Goal: Task Accomplishment & Management: Manage account settings

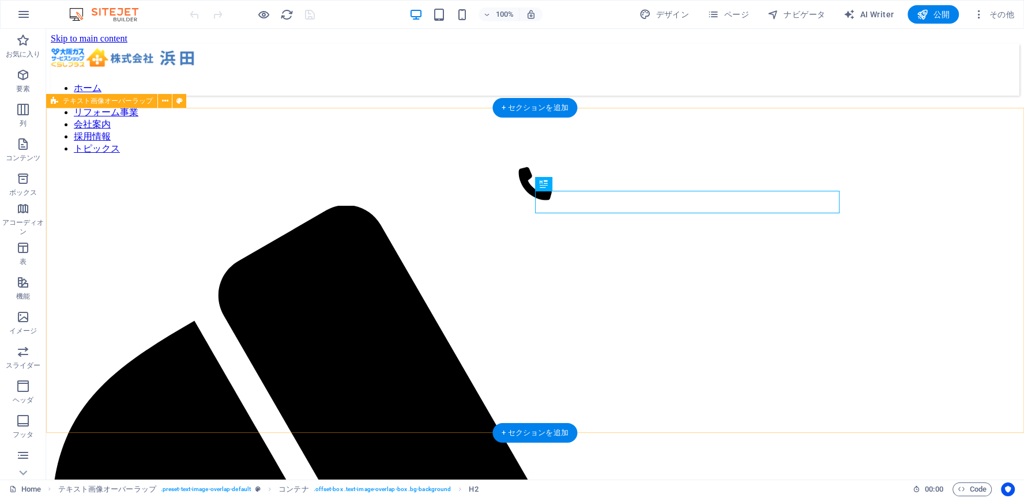
scroll to position [739, 0]
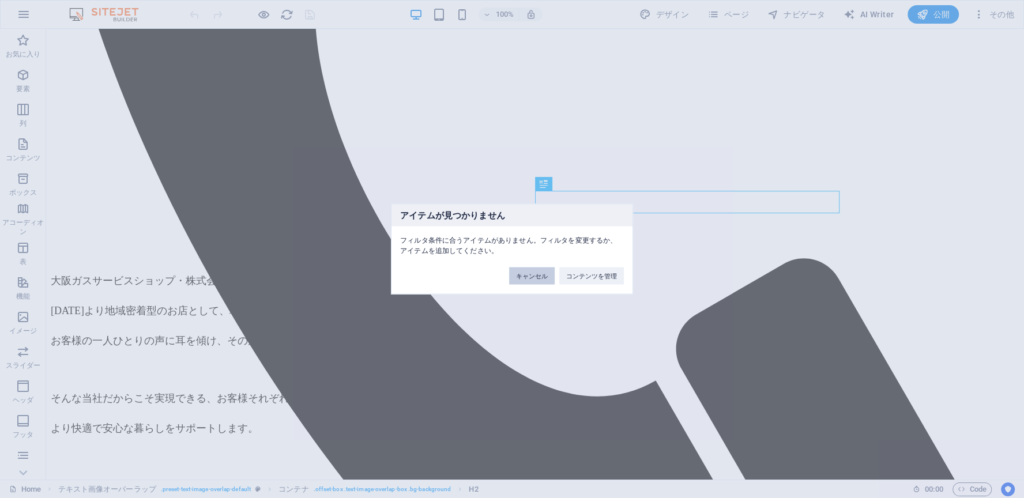
click at [530, 279] on button "キャンセル" at bounding box center [532, 276] width 46 height 17
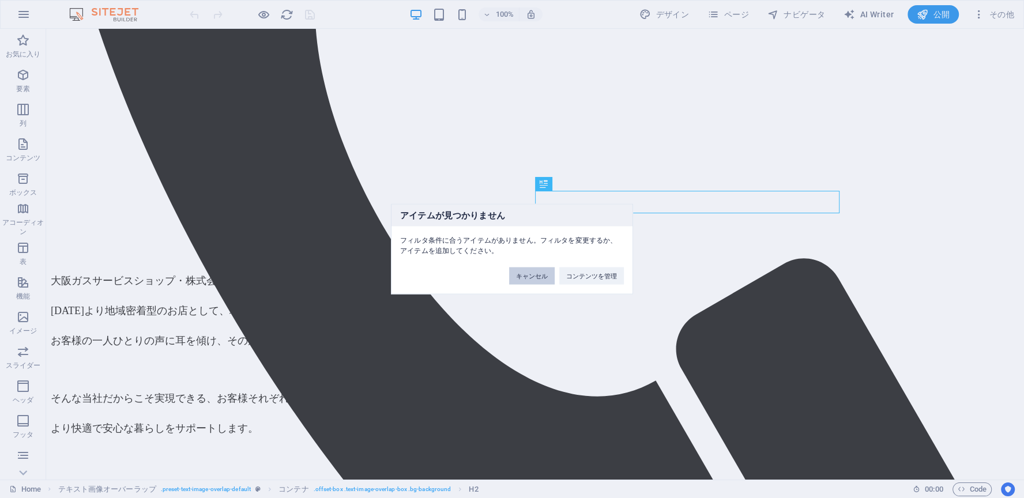
click at [536, 276] on button "キャンセル" at bounding box center [532, 276] width 46 height 17
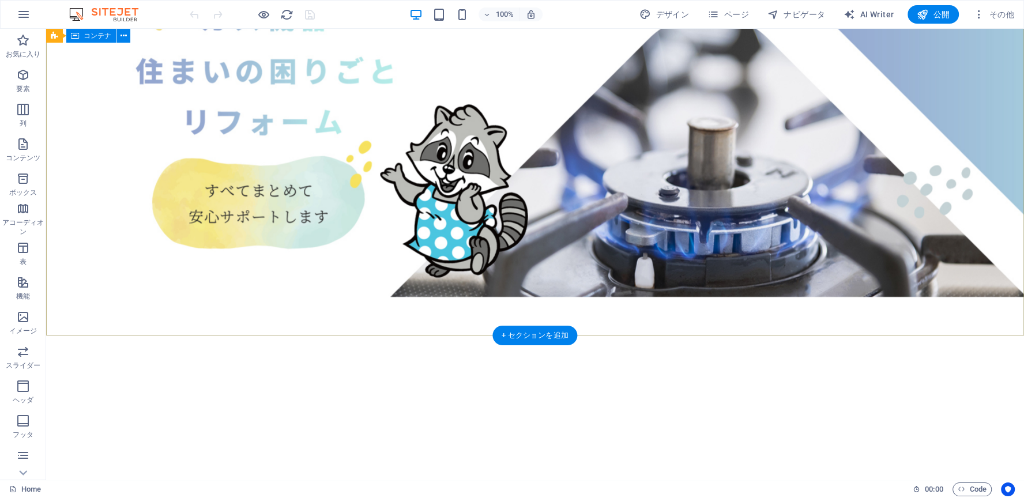
scroll to position [0, 0]
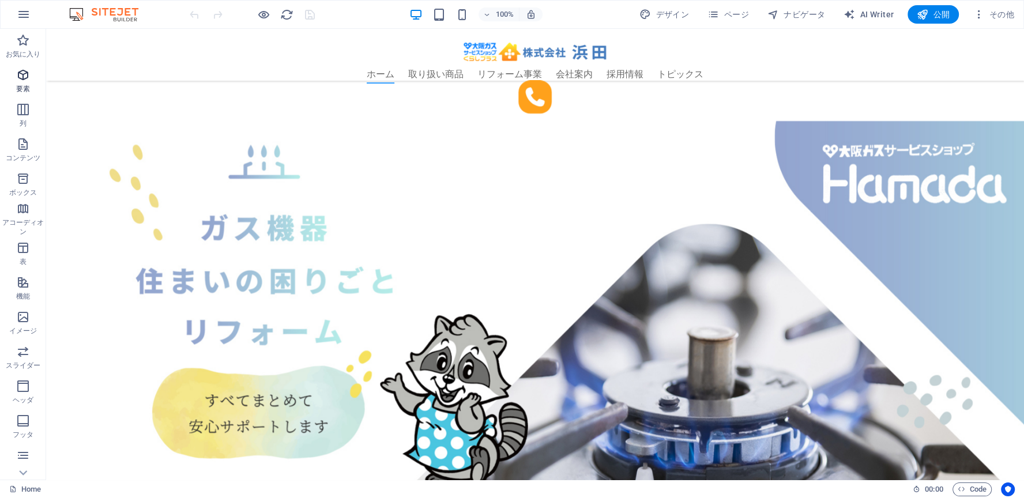
click at [25, 77] on icon "button" at bounding box center [23, 75] width 14 height 14
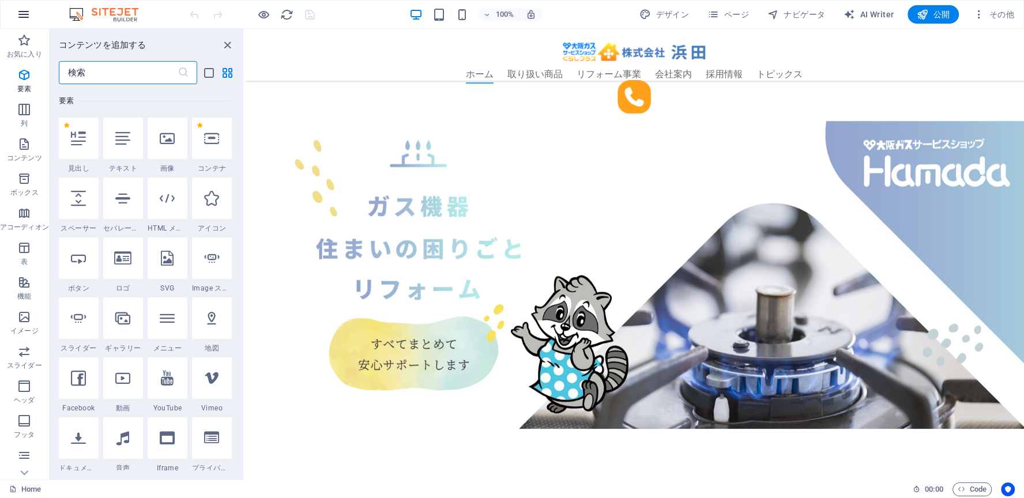
click at [25, 16] on icon "button" at bounding box center [24, 14] width 14 height 14
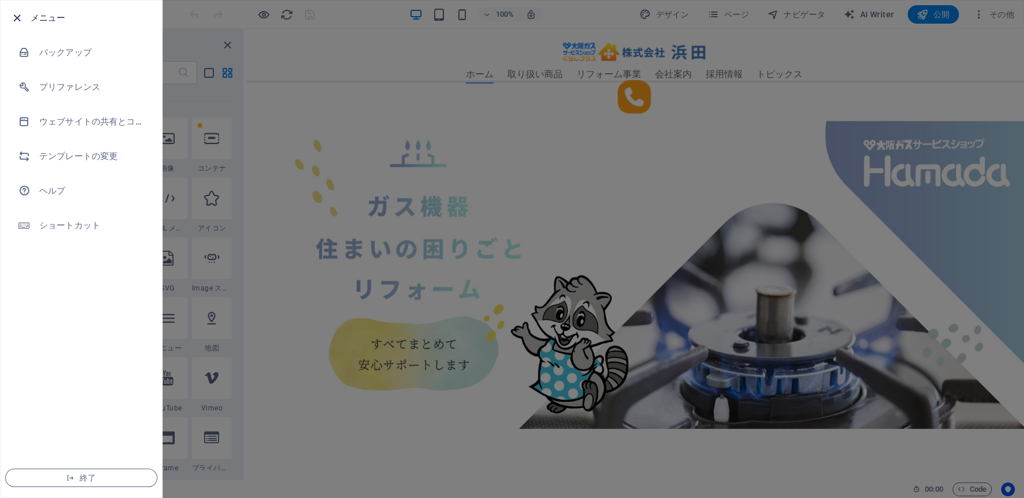
click at [13, 16] on icon "button" at bounding box center [16, 18] width 13 height 13
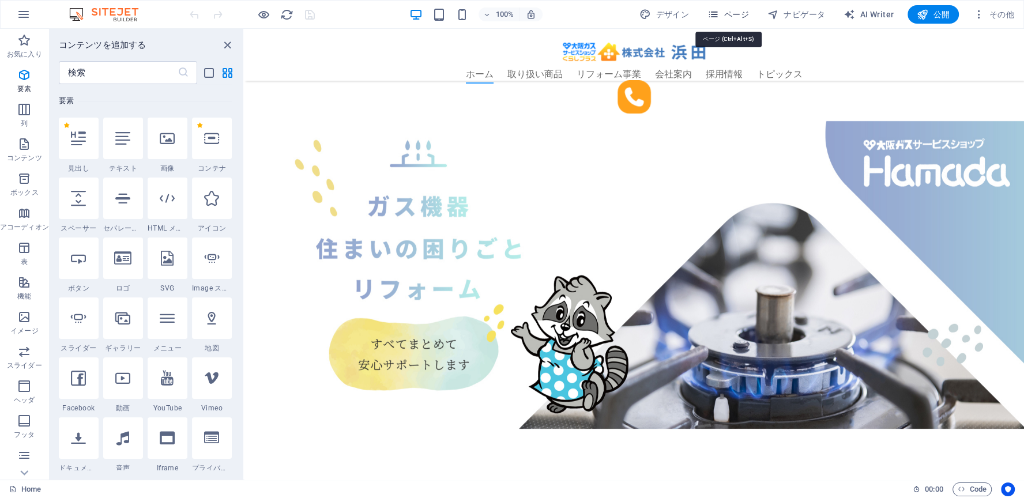
click at [725, 12] on span "ページ" at bounding box center [729, 15] width 42 height 12
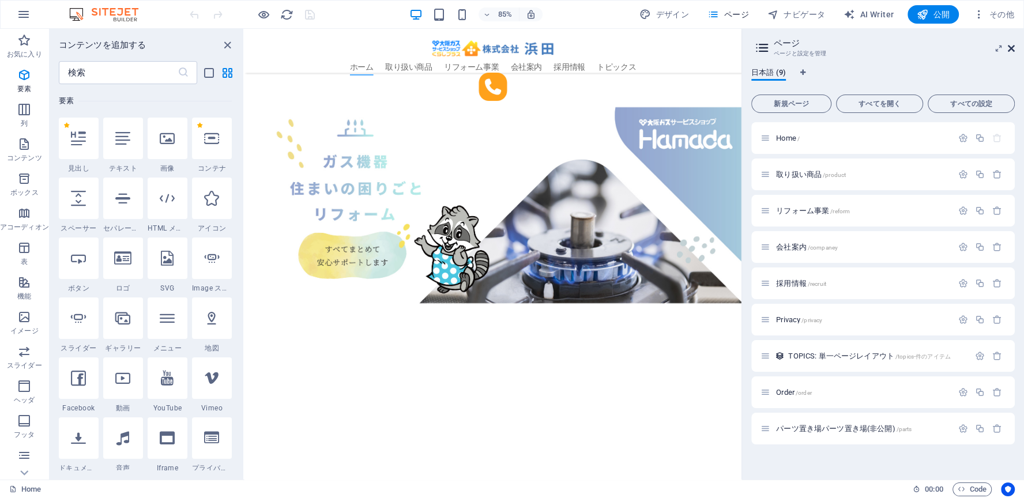
click at [1012, 48] on icon at bounding box center [1011, 48] width 7 height 9
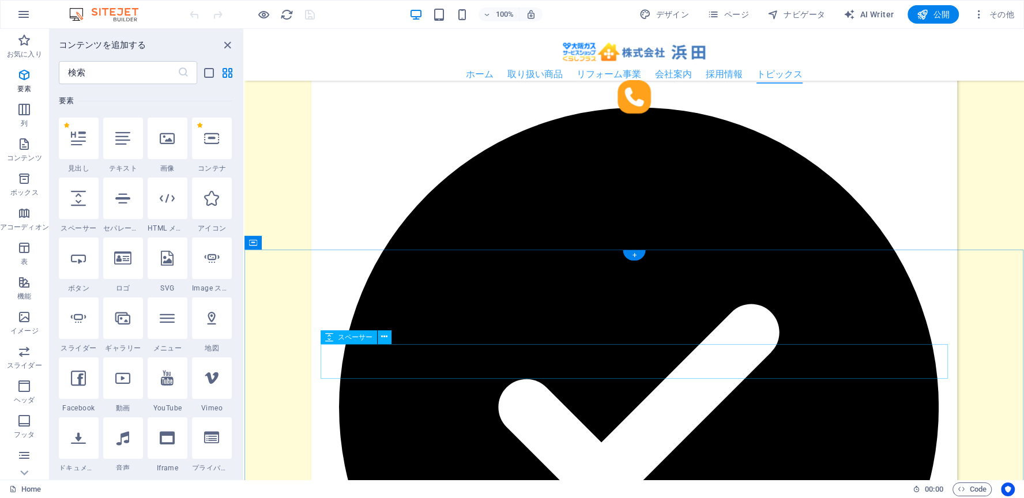
scroll to position [1840, 0]
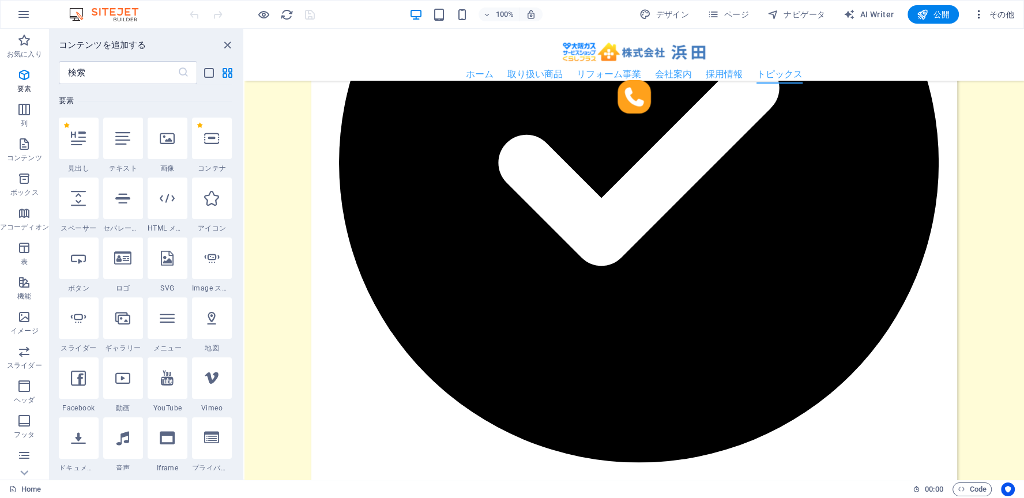
click at [978, 11] on icon "button" at bounding box center [979, 15] width 12 height 12
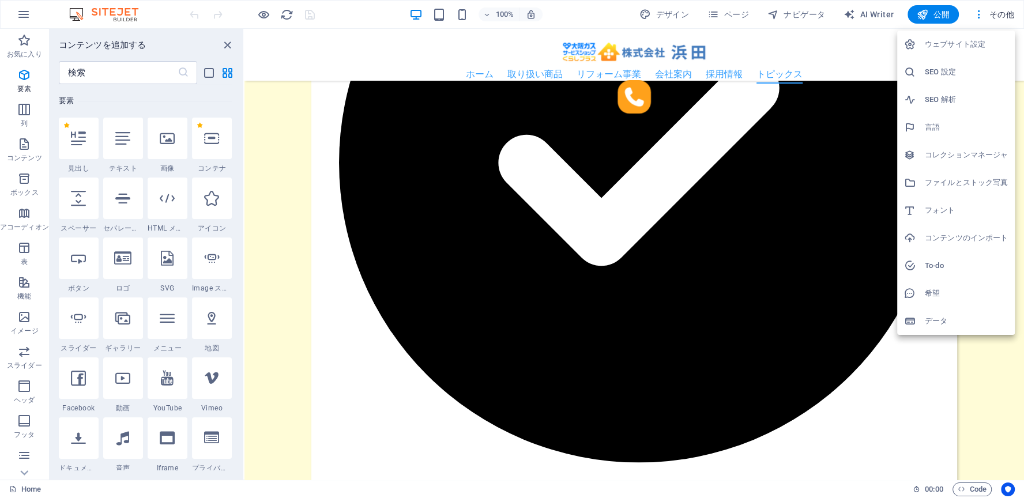
click at [948, 71] on h6 "SEO 設定" at bounding box center [966, 72] width 83 height 14
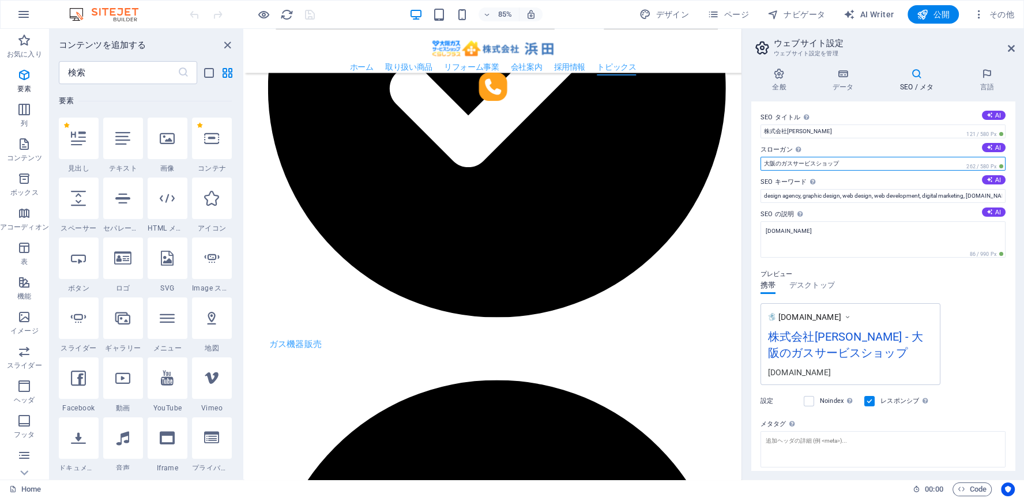
click at [781, 161] on input "大阪のガスサービスショップ" at bounding box center [883, 164] width 245 height 14
type input "大阪のガスサービスショップ"
click at [832, 197] on input "design agency, graphic design, web design, web development, digital marketing, …" at bounding box center [883, 196] width 245 height 14
drag, startPoint x: 863, startPoint y: 197, endPoint x: 1042, endPoint y: 191, distance: 179.5
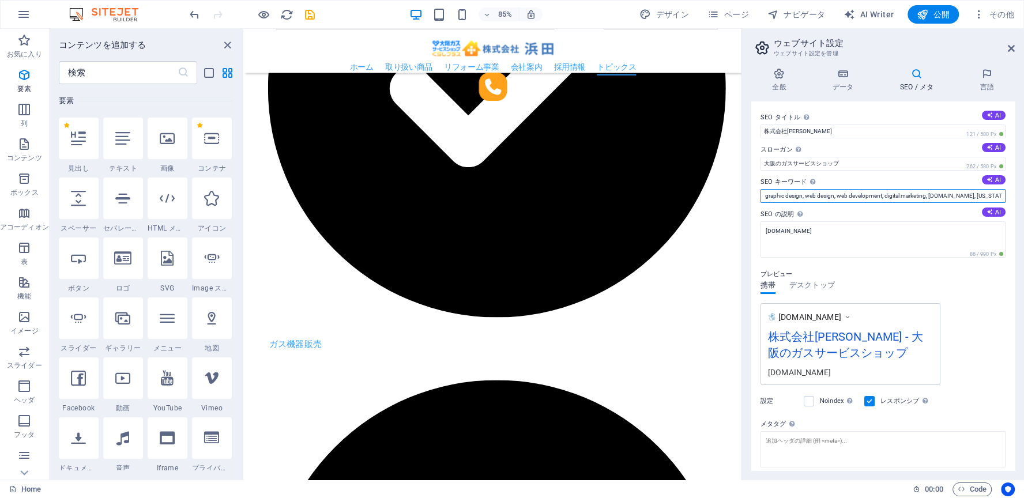
click at [1006, 191] on input "design agency, graphic design, web design, web development, digital marketing, …" at bounding box center [883, 196] width 245 height 14
click at [862, 193] on input "design agency, graphic design, web design, web development, digital marketing, …" at bounding box center [883, 196] width 245 height 14
drag, startPoint x: 804, startPoint y: 196, endPoint x: 730, endPoint y: 207, distance: 75.3
click at [761, 203] on input "design agency, graphic design, web design, web development, digital marketing, …" at bounding box center [883, 196] width 245 height 14
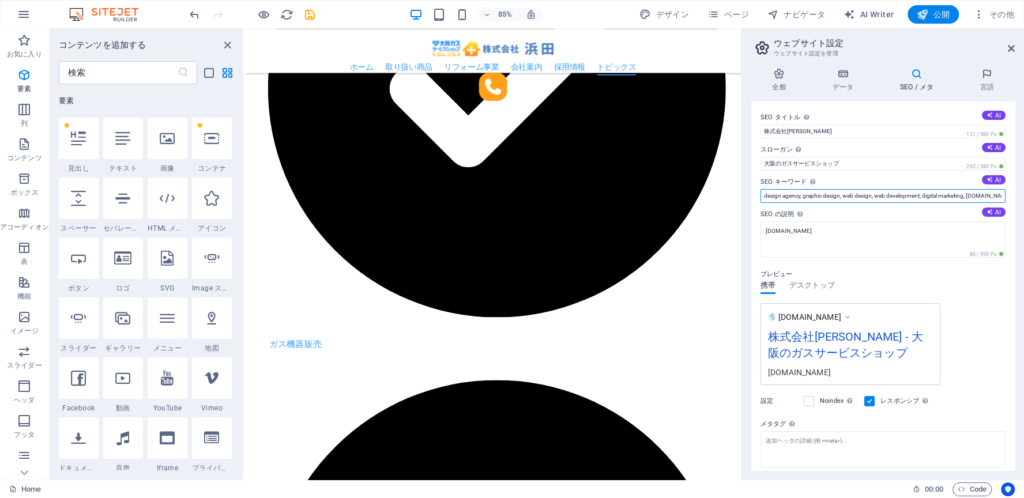
click at [792, 198] on input "design agency, graphic design, web design, web development, digital marketing, …" at bounding box center [883, 196] width 245 height 14
click at [783, 76] on icon at bounding box center [779, 74] width 56 height 12
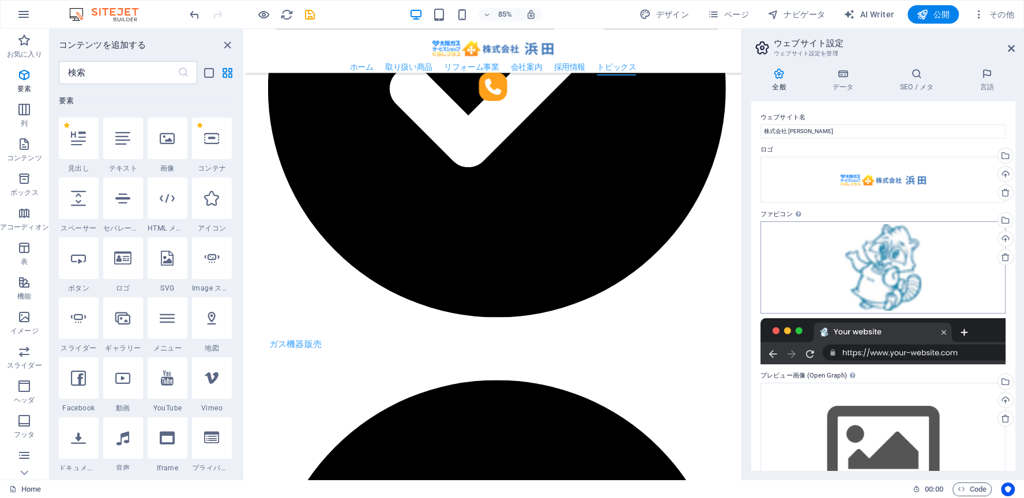
scroll to position [53, 0]
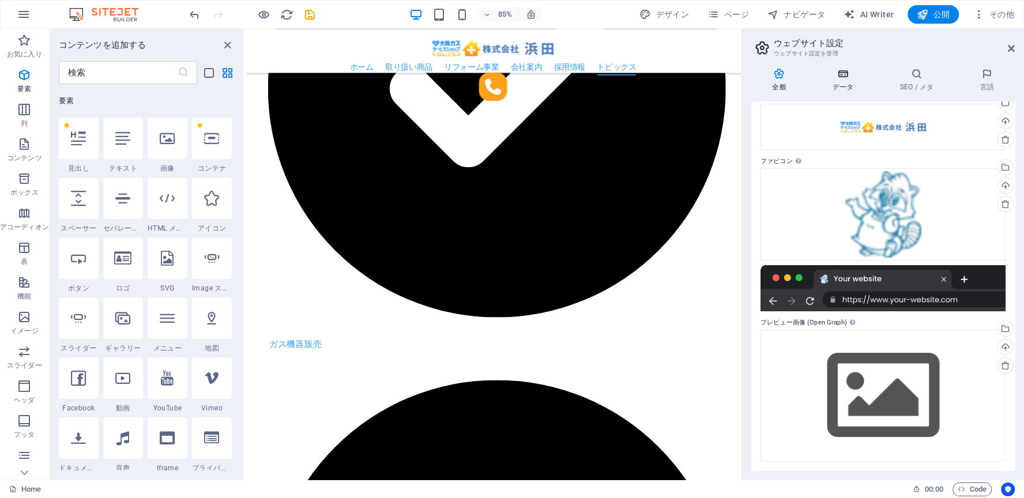
click at [844, 84] on h4 "データ" at bounding box center [845, 80] width 67 height 24
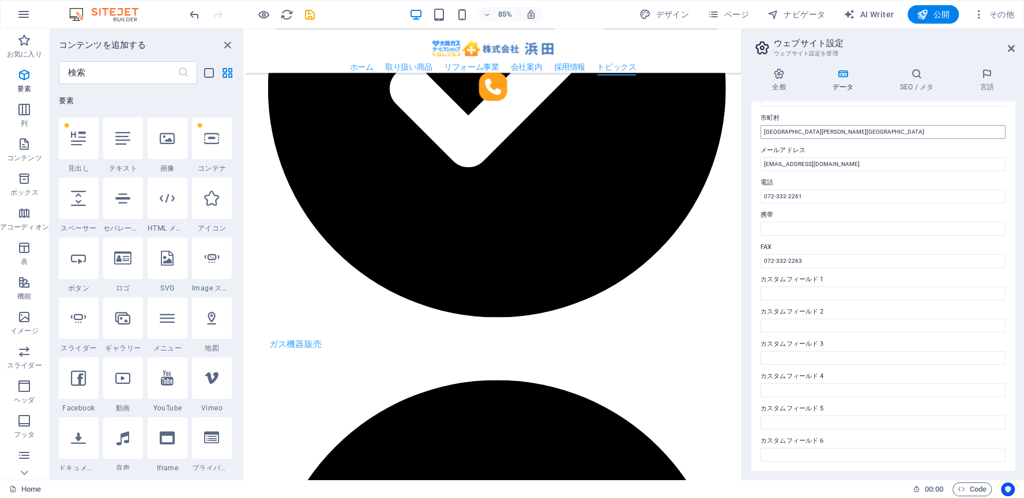
scroll to position [0, 0]
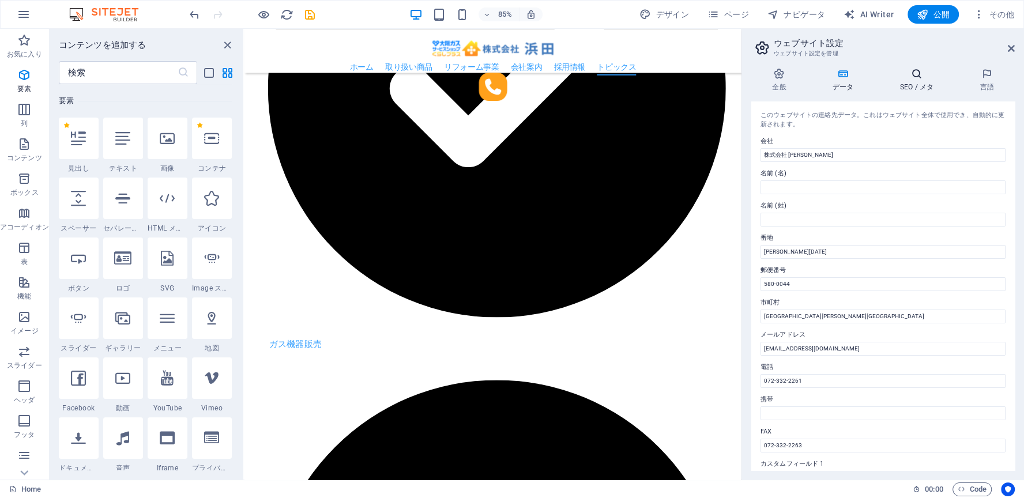
click at [916, 77] on icon at bounding box center [918, 74] width 76 height 12
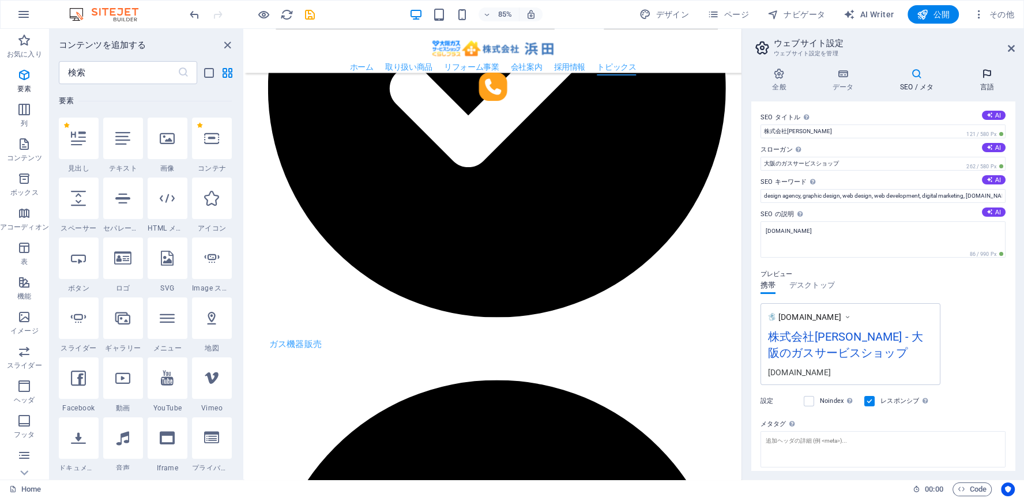
click at [987, 72] on icon at bounding box center [987, 74] width 56 height 12
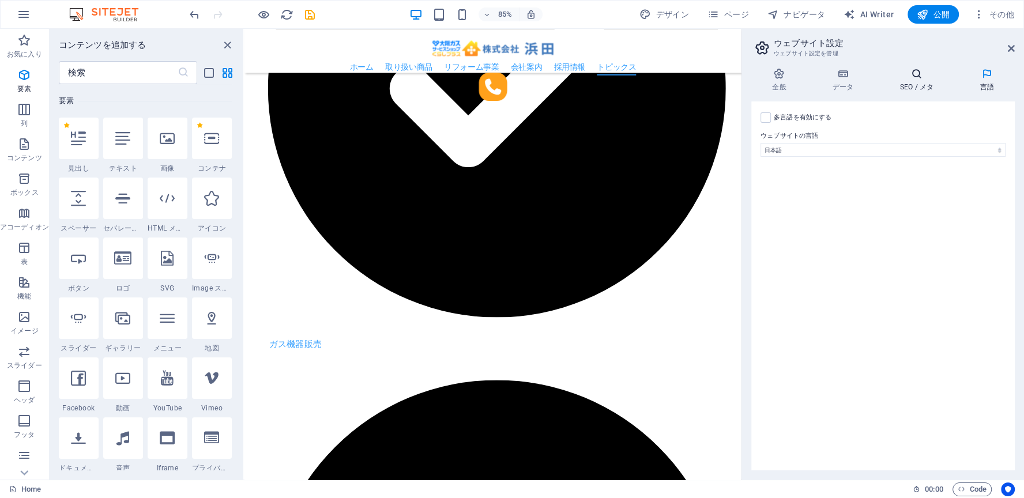
click at [908, 74] on icon at bounding box center [918, 74] width 76 height 12
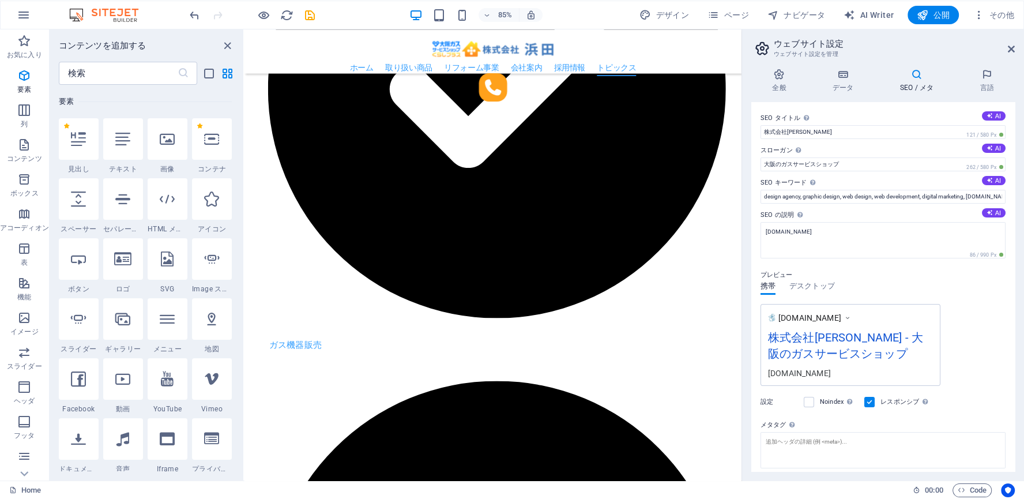
scroll to position [71, 0]
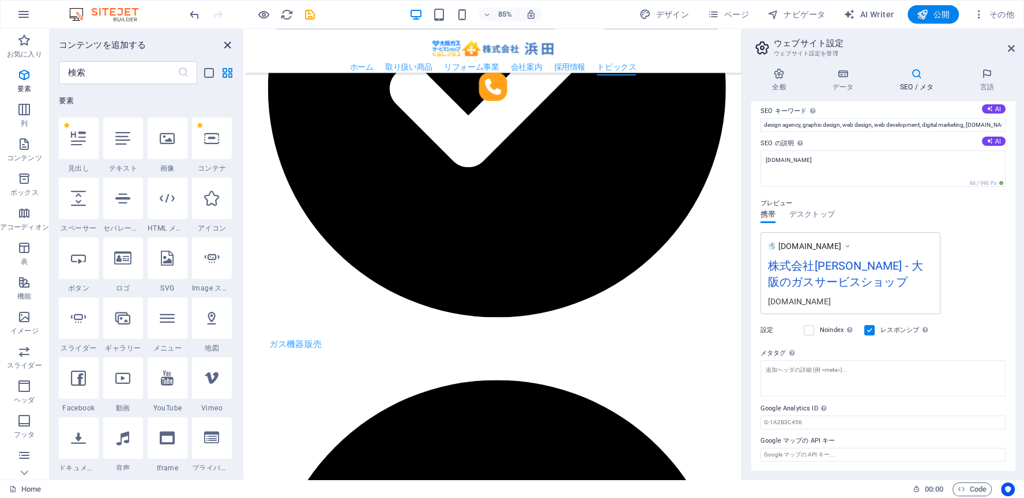
click at [227, 46] on icon "close panel" at bounding box center [227, 45] width 13 height 13
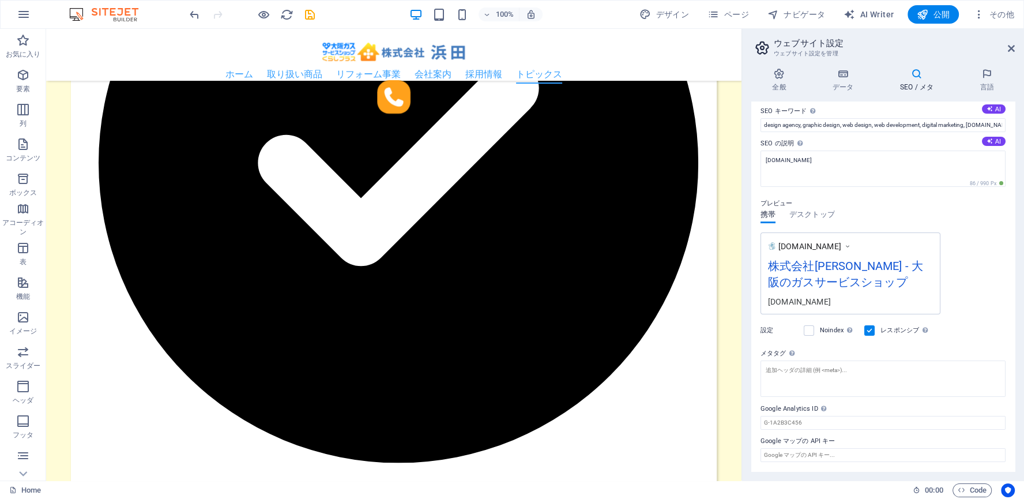
scroll to position [70, 0]
click at [834, 419] on input "Google Analytics ID Google Analytics ID のみを追加してください。この ID はトラッキングスニペットに自動で挿入されま…" at bounding box center [883, 423] width 245 height 14
paste input "G-P2BK4Z2GPP"
type input "G-P2BK4Z2GPP"
click at [841, 452] on input "Google マップの API キー" at bounding box center [883, 456] width 245 height 14
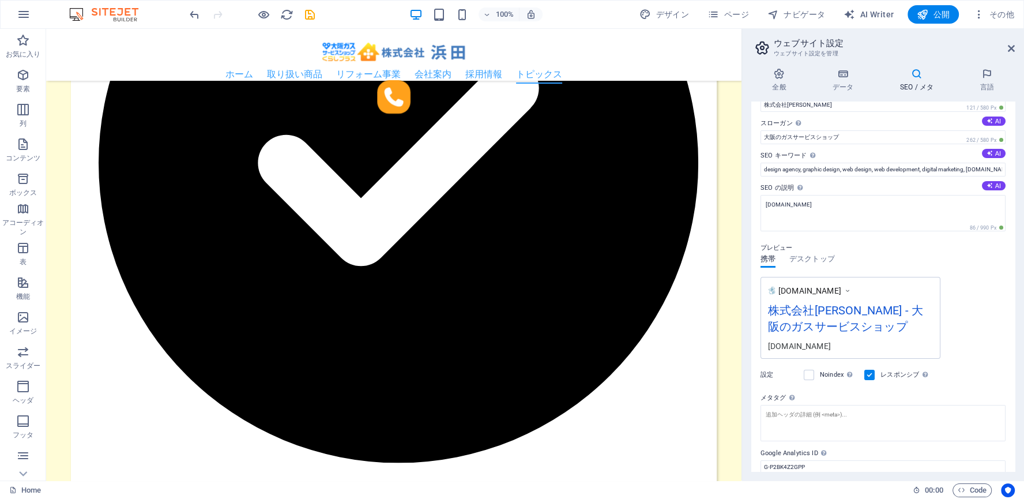
scroll to position [0, 0]
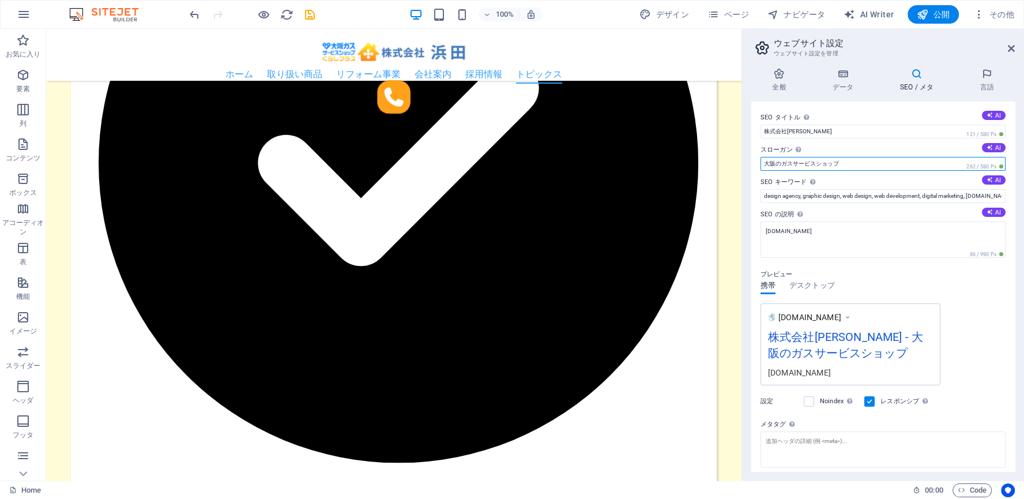
click at [780, 164] on input "大阪のガスサービスショップ" at bounding box center [883, 164] width 245 height 14
click at [857, 164] on input "大阪のガスサービスショップ" at bounding box center [883, 164] width 245 height 14
click at [780, 166] on input "大阪のガスサービスショップ" at bounding box center [883, 164] width 245 height 14
click at [790, 198] on input "design agency, graphic design, web design, web development, digital marketing, …" at bounding box center [883, 196] width 245 height 14
click at [764, 196] on input "design agency, graphic design, web design, web development, digital marketing, …" at bounding box center [883, 196] width 245 height 14
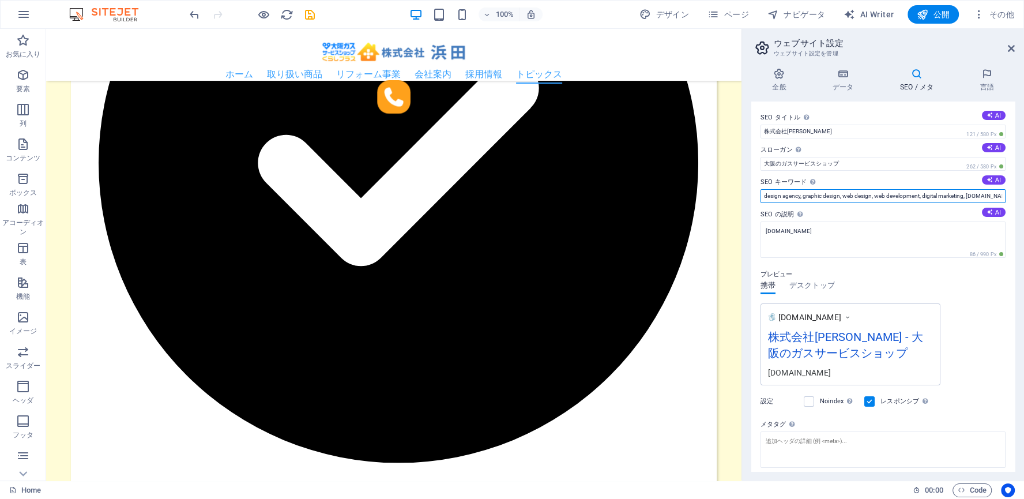
drag, startPoint x: 763, startPoint y: 196, endPoint x: 1016, endPoint y: 196, distance: 253.2
click at [1015, 196] on div "SEO タイトル ウェブサイトのタイトル - 検索エンジンの結果で目を引くタイトルにしましょう。 AI 株式会社浜田 121 / 580 Px スローガン ウ…" at bounding box center [883, 287] width 264 height 370
click at [770, 198] on input "design agency, graphic design, web design, web development, digital marketing, …" at bounding box center [883, 196] width 245 height 14
click at [763, 197] on input "design agency, graphic design, web design, web development, digital marketing, …" at bounding box center [883, 196] width 245 height 14
click at [824, 196] on input "design agency, graphic design, web design, web development, digital marketing, …" at bounding box center [883, 196] width 245 height 14
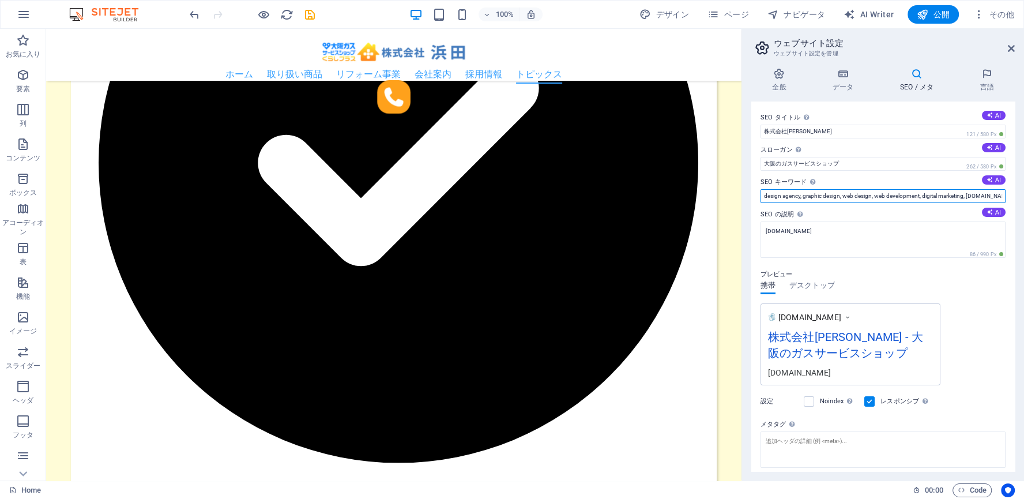
click at [780, 197] on input "design agency, graphic design, web design, web development, digital marketing, …" at bounding box center [883, 196] width 245 height 14
drag, startPoint x: 765, startPoint y: 197, endPoint x: 1057, endPoint y: 200, distance: 291.8
click at [1006, 200] on input "design agency, graphic design, web design, web development, digital marketing, …" at bounding box center [883, 196] width 245 height 14
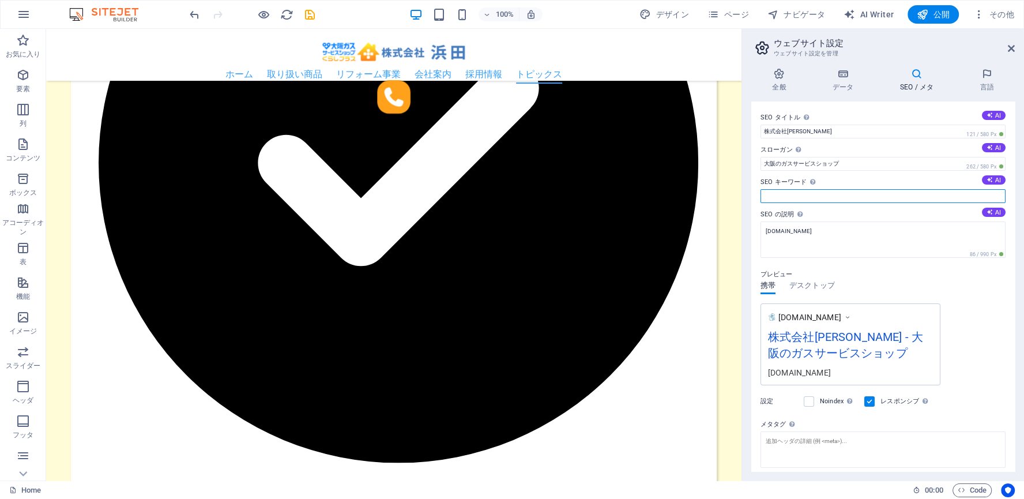
click at [796, 193] on input "SEO キーワード ウェブサイトについて表現するキーワードのコンマ区切りリストです。 AI" at bounding box center [883, 196] width 245 height 14
click at [804, 194] on input "浜田,大阪,松原,ガス,リフォーム," at bounding box center [883, 196] width 245 height 14
click at [850, 192] on input "浜田,大阪,松原,ガス,リフォーム," at bounding box center [883, 196] width 245 height 14
click at [944, 196] on input "浜田,大阪,松原,ガス,リフォーム,はまだ,HAMADA,ガスコンロ,食洗器" at bounding box center [883, 196] width 245 height 14
click at [940, 195] on input "浜田,大阪,松原,ガス,リフォーム,はまだ,HAMADA,ガスコンロ,食洗器,大阪ガス" at bounding box center [883, 196] width 245 height 14
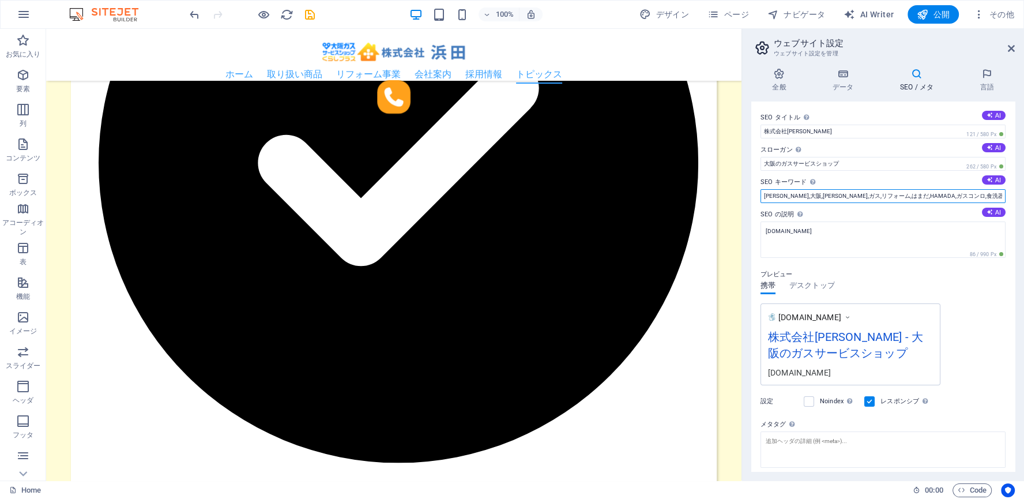
drag, startPoint x: 936, startPoint y: 196, endPoint x: 966, endPoint y: 196, distance: 30.0
click at [966, 196] on input "浜田,大阪,松原,ガス,リフォーム,はまだ,HAMADA,ガスコンロ,食洗器,大阪ガス" at bounding box center [883, 196] width 245 height 14
drag, startPoint x: 938, startPoint y: 196, endPoint x: 964, endPoint y: 195, distance: 26.5
click at [964, 195] on input "浜田,大阪,松原,ガス,リフォーム,はまだ,HAMADA,ガスコンロ,食洗器,大阪ガス" at bounding box center [883, 196] width 245 height 14
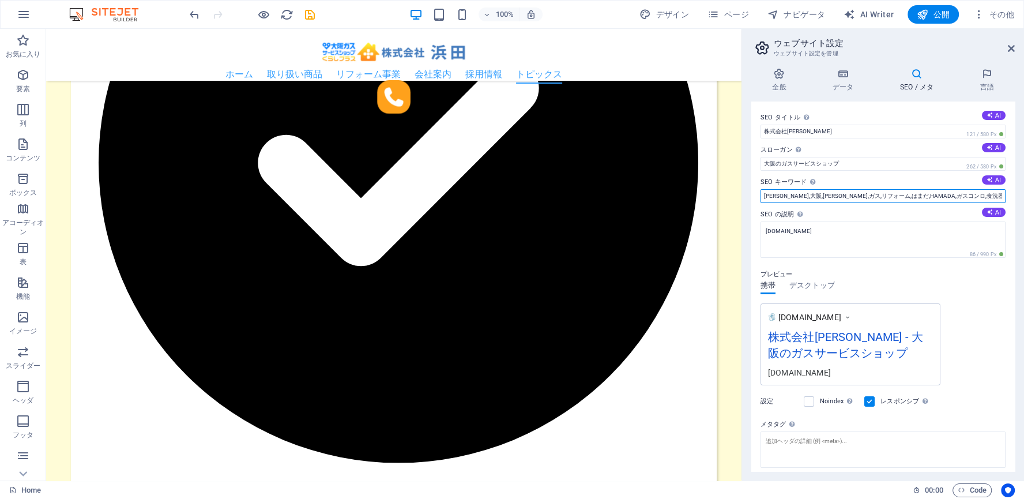
click at [949, 196] on input "浜田,大阪,松原,ガス,リフォーム,はまだ,HAMADA,ガスコンロ,食洗器,大阪ガス" at bounding box center [883, 196] width 245 height 14
drag, startPoint x: 934, startPoint y: 197, endPoint x: 971, endPoint y: 195, distance: 37.0
click at [971, 195] on input "浜田,大阪,松原,ガス,リフォーム,はまだ,HAMADA,ガスコンロ,食洗器,大阪ガス" at bounding box center [883, 196] width 245 height 14
click at [815, 195] on input "浜田,大阪,松原,ガス,リフォーム,はまだ,HAMADA,ガスコンロ,食洗器" at bounding box center [883, 196] width 245 height 14
click at [811, 194] on input "浜田,大阪,松原,ガス,リフォーム,はまだ,HAMADA,ガスコンロ,食洗器" at bounding box center [883, 196] width 245 height 14
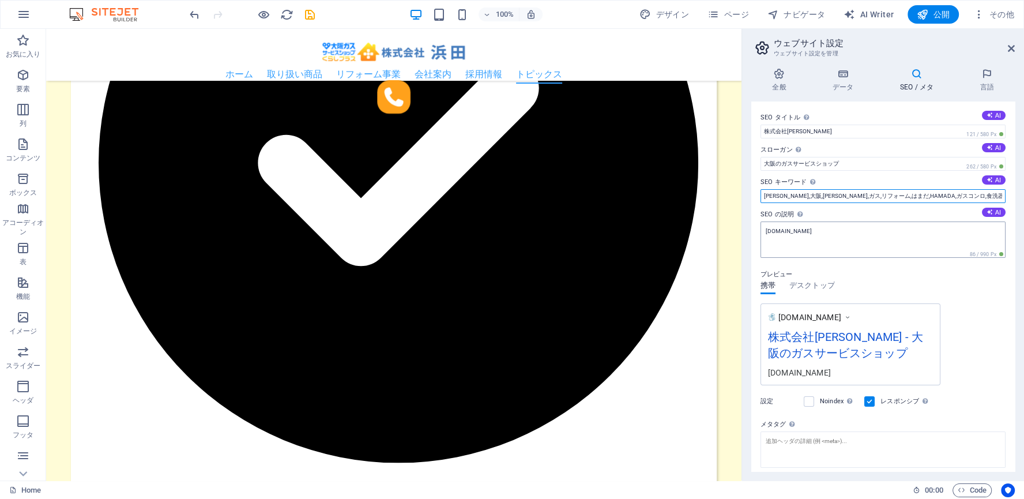
paste input "大阪ガス,"
click at [964, 194] on input "浜田,大阪,松原,ガス,大阪ガス,リフォーム,はまだ,HAMADA,ガスコンロ,食洗器" at bounding box center [883, 196] width 245 height 14
type input "浜田,大阪,松原,ガス,大阪ガス,リフォーム,はまだ,HAMADA,ガスコンロ,食洗器"
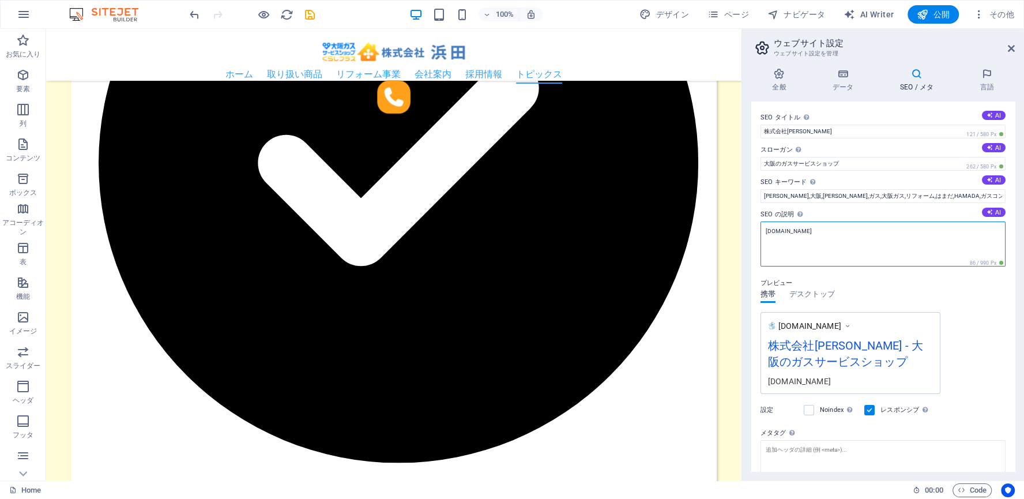
click at [770, 234] on textarea "ss-hamada.jp" at bounding box center [883, 243] width 245 height 45
drag, startPoint x: 765, startPoint y: 233, endPoint x: 833, endPoint y: 230, distance: 68.1
click at [833, 230] on textarea "ss-hamada.jp" at bounding box center [883, 243] width 245 height 45
paste textarea "大阪ガスサービスショップ・株式会社浜田は、 1960年より地域密着型のお店として、地域の皆さまとともに成長してきました。 お客様の一人ひとりの声に耳を傾け、そ…"
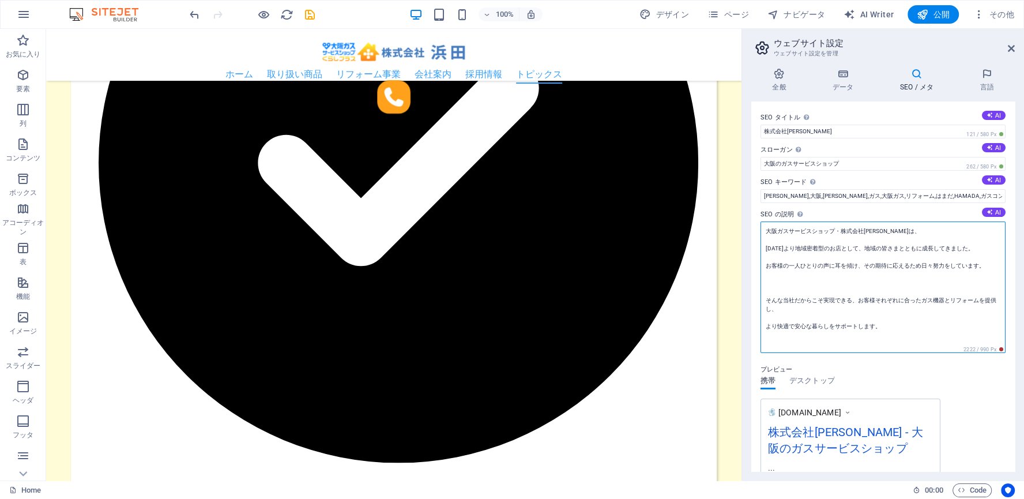
click at [767, 249] on textarea "大阪ガスサービスショップ・株式会社浜田は、 1960年より地域密着型のお店として、地域の皆さまとともに成長してきました。 お客様の一人ひとりの声に耳を傾け、そ…" at bounding box center [883, 286] width 245 height 131
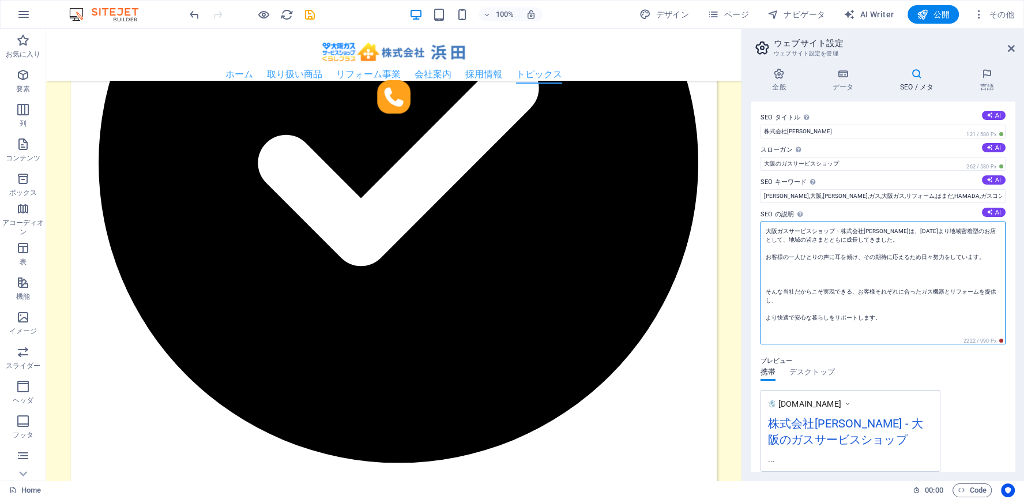
click at [766, 257] on textarea "大阪ガスサービスショップ・株式会社浜田は、1960年より地域密着型のお店として、地域の皆さまとともに成長してきました。 お客様の一人ひとりの声に耳を傾け、その…" at bounding box center [883, 282] width 245 height 123
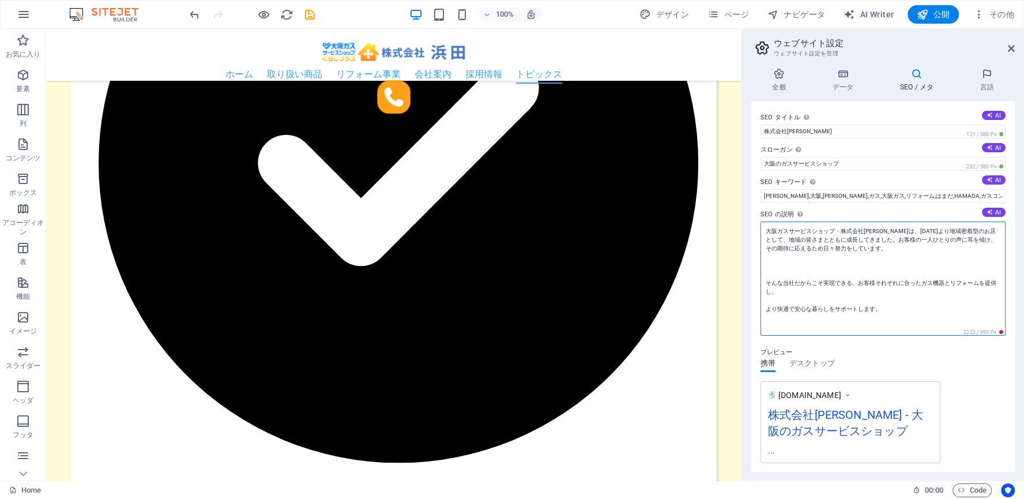
click at [768, 284] on textarea "大阪ガスサービスショップ・株式会社浜田は、1960年より地域密着型のお店として、地域の皆さまとともに成長してきました。お客様の一人ひとりの声に耳を傾け、その期…" at bounding box center [883, 278] width 245 height 114
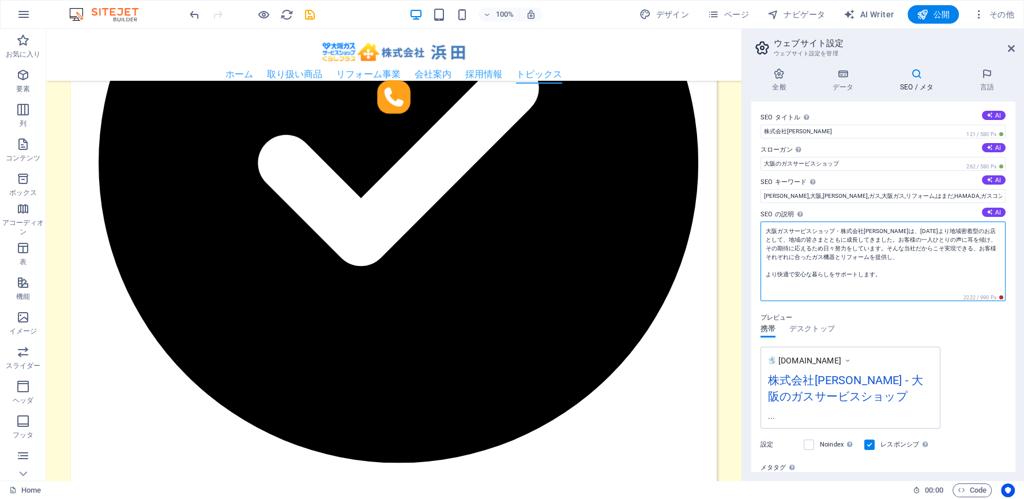
click at [765, 274] on textarea "大阪ガスサービスショップ・株式会社浜田は、1960年より地域密着型のお店として、地域の皆さまとともに成長してきました。お客様の一人ひとりの声に耳を傾け、その期…" at bounding box center [883, 261] width 245 height 80
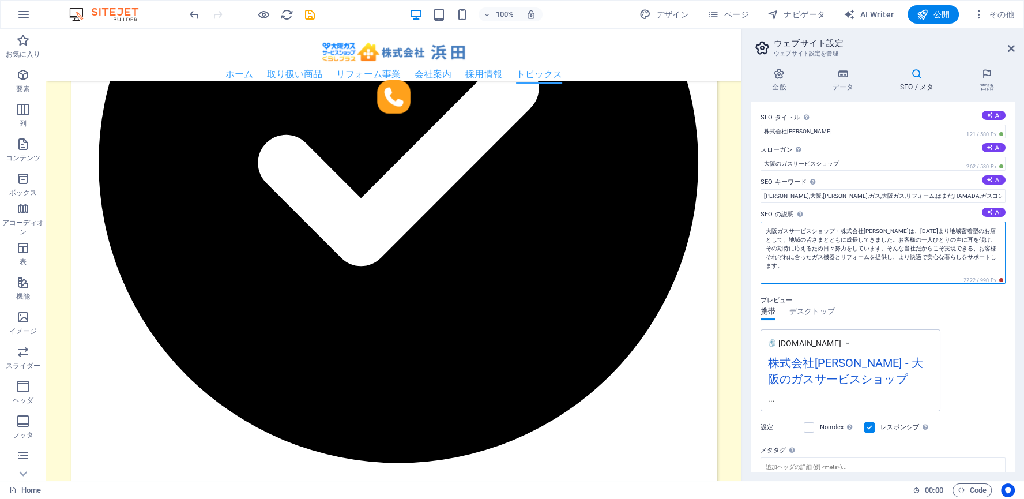
drag, startPoint x: 852, startPoint y: 246, endPoint x: 938, endPoint y: 248, distance: 86.5
click at [938, 248] on textarea "大阪ガスサービスショップ・株式会社浜田は、1960年より地域密着型のお店として、地域の皆さまとともに成長してきました。お客様の一人ひとりの声に耳を傾け、その期…" at bounding box center [883, 252] width 245 height 62
click at [893, 243] on textarea "大阪ガスサービスショップ・株式会社浜田は、1960年より地域密着型のお店として、地域の皆さまとともに成長してきました。お客様の一人ひとりの声に耳を傾け、その期…" at bounding box center [883, 252] width 245 height 62
click at [866, 238] on textarea "大阪ガスサービスショップ・株式会社浜田は、1960年より地域密着型のお店として、地域の皆さまとともに成長してきました。お客様の一人ひとりの声に耳を傾け、その期…" at bounding box center [883, 252] width 245 height 62
drag, startPoint x: 862, startPoint y: 239, endPoint x: 944, endPoint y: 246, distance: 81.6
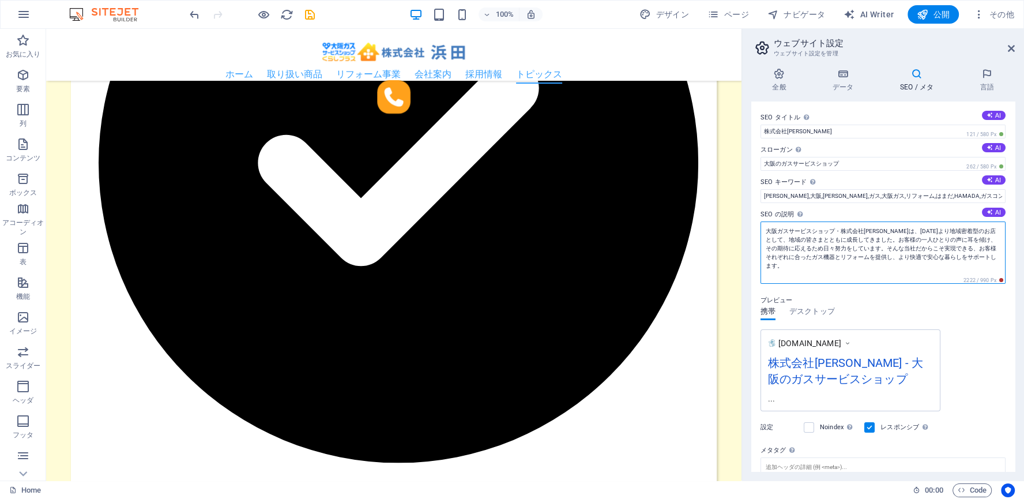
click at [944, 246] on textarea "大阪ガスサービスショップ・株式会社浜田は、1960年より地域密着型のお店として、地域の皆さまとともに成長してきました。お客様の一人ひとりの声に耳を傾け、その期…" at bounding box center [883, 252] width 245 height 62
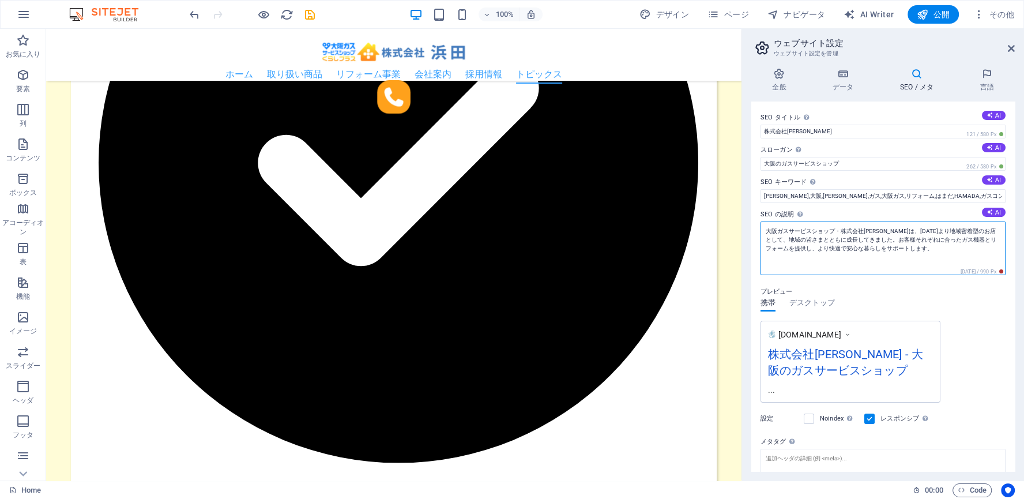
click at [860, 238] on textarea "大阪ガスサービスショップ・株式会社浜田は、1960年より地域密着型のお店として、地域の皆さまとともに成長してきました。お客様それぞれに合ったガス機器とリフォー…" at bounding box center [883, 248] width 245 height 54
drag, startPoint x: 863, startPoint y: 239, endPoint x: 927, endPoint y: 236, distance: 64.1
click at [927, 236] on textarea "大阪ガスサービスショップ・株式会社浜田は、1960年より地域密着型のお店として、地域の皆さまとともに成長してきました。お客様それぞれに合ったガス機器とリフォー…" at bounding box center [883, 248] width 245 height 54
drag, startPoint x: 963, startPoint y: 231, endPoint x: 861, endPoint y: 239, distance: 102.4
click at [861, 239] on textarea "大阪ガスサービスショップ・株式会社浜田は、1960年より地域密着型のお店として、地域の皆さまとともに成長してきました。ガス機器とリフォームを提供し、より快適で…" at bounding box center [883, 248] width 245 height 54
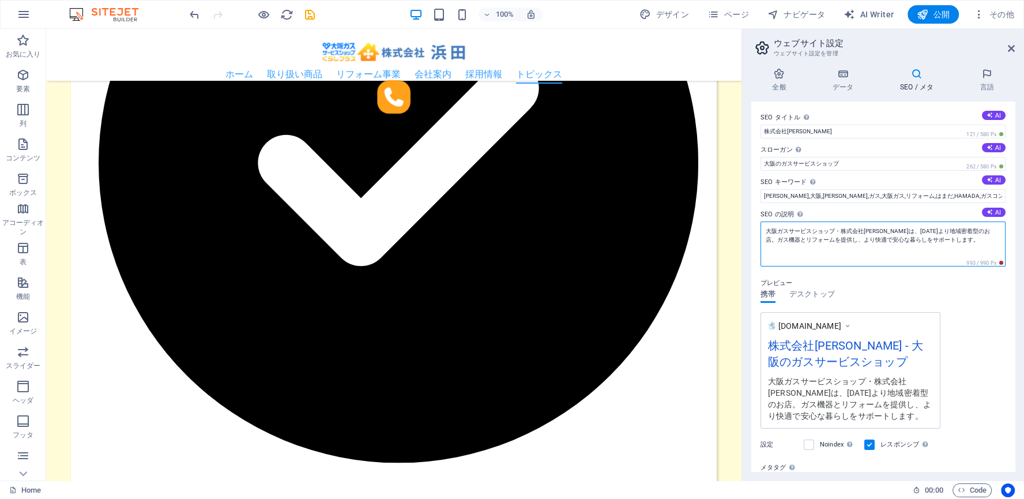
drag, startPoint x: 880, startPoint y: 231, endPoint x: 886, endPoint y: 231, distance: 6.3
click at [886, 231] on textarea "大阪ガスサービスショップ・株式会社浜田は、1960年より地域密着型のお店。ガス機器とリフォームを提供し、より快適で安心な暮らしをサポートします。" at bounding box center [883, 243] width 245 height 45
click at [957, 230] on textarea "大阪ガスサービスショップ・株式会社浜田は1960年より地域密着型のお店。ガス機器とリフォームを提供し、より快適で安心な暮らしをサポートします。" at bounding box center [883, 243] width 245 height 45
drag, startPoint x: 811, startPoint y: 239, endPoint x: 865, endPoint y: 242, distance: 53.7
click at [865, 242] on textarea "大阪ガスサービスショップ・株式会社浜田は1960年より地域密着型のお店。ガス機器とリフォームを提供し、より快適で安心な暮らしをサポートします。" at bounding box center [883, 243] width 245 height 45
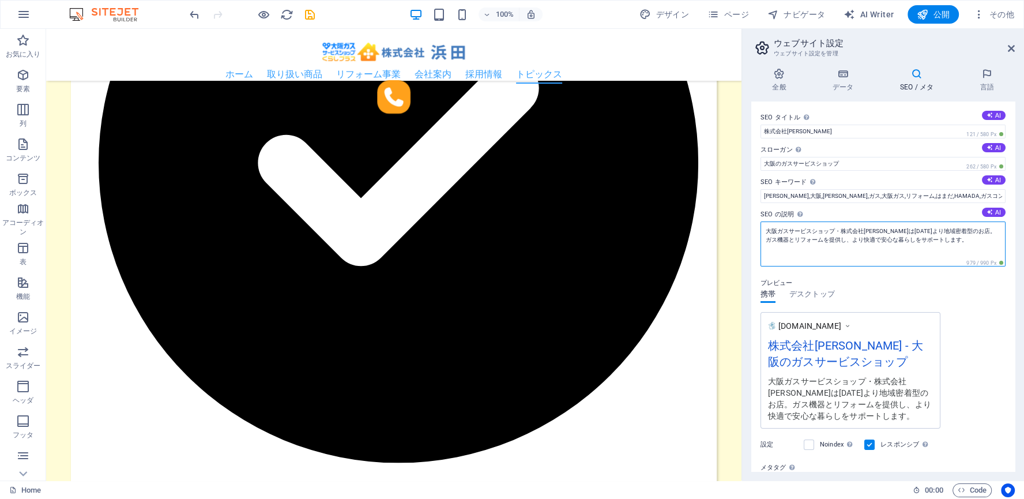
click at [862, 242] on textarea "大阪ガスサービスショップ・株式会社浜田は1960年より地域密着型のお店。ガス機器とリフォームを提供し、より快適で安心な暮らしをサポートします。" at bounding box center [883, 243] width 245 height 45
drag, startPoint x: 816, startPoint y: 241, endPoint x: 860, endPoint y: 240, distance: 43.8
click at [860, 240] on textarea "大阪ガスサービスショップ・株式会社浜田は1960年より地域密着型のお店。ガス機器とリフォームを提供し、より快適で安心な暮らしをサポートします。" at bounding box center [883, 243] width 245 height 45
click at [939, 240] on textarea "大阪ガスサービスショップ・株式会社浜田は1960年より地域密着型のお店。ガス機器とリフォームを提供し、より快適で安心な暮らしをサポートします。" at bounding box center [883, 243] width 245 height 45
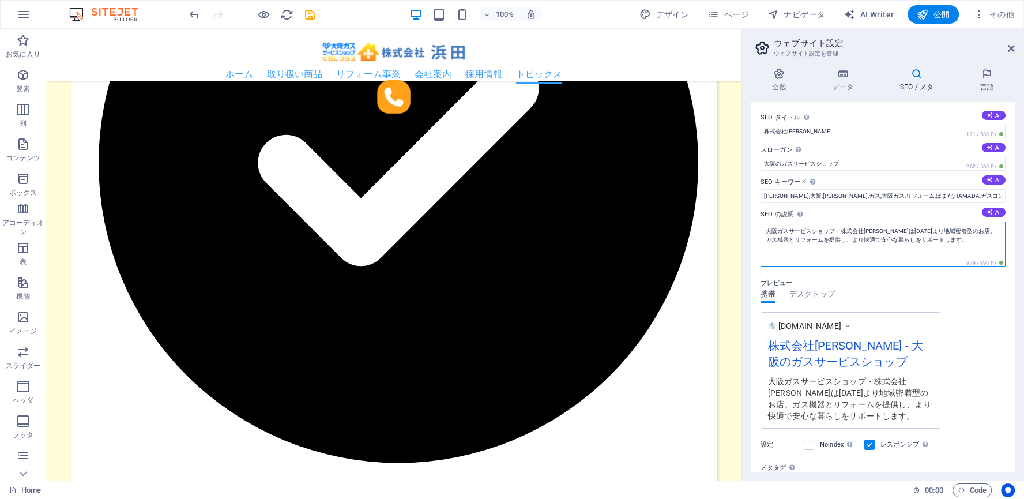
click at [959, 230] on textarea "大阪ガスサービスショップ・株式会社浜田は1960年より地域密着型のお店。ガス機器とリフォームを提供し、より快適で安心な暮らしをサポートします。" at bounding box center [883, 243] width 245 height 45
click at [984, 244] on textarea "大阪ガスサービスショップ・株式会社浜田は1960年より地域密着型のお店としてガス機器とリフォームを提供し、より快適で安心な暮らしをサポートします。" at bounding box center [883, 243] width 245 height 45
drag, startPoint x: 828, startPoint y: 239, endPoint x: 921, endPoint y: 239, distance: 92.9
click at [921, 239] on textarea "大阪ガスサービスショップ・株式会社浜田は1960年より地域密着型のお店としてガス機器とリフォームを提供し、より快適で安心な暮らしをサポートします。" at bounding box center [883, 243] width 245 height 45
click at [822, 240] on textarea "大阪ガスサービスショップ・株式会社浜田は1960年より地域密着型のお店としてガス機器とリフォームを提供し、より快適で安心な暮らしをサポートします。" at bounding box center [883, 243] width 245 height 45
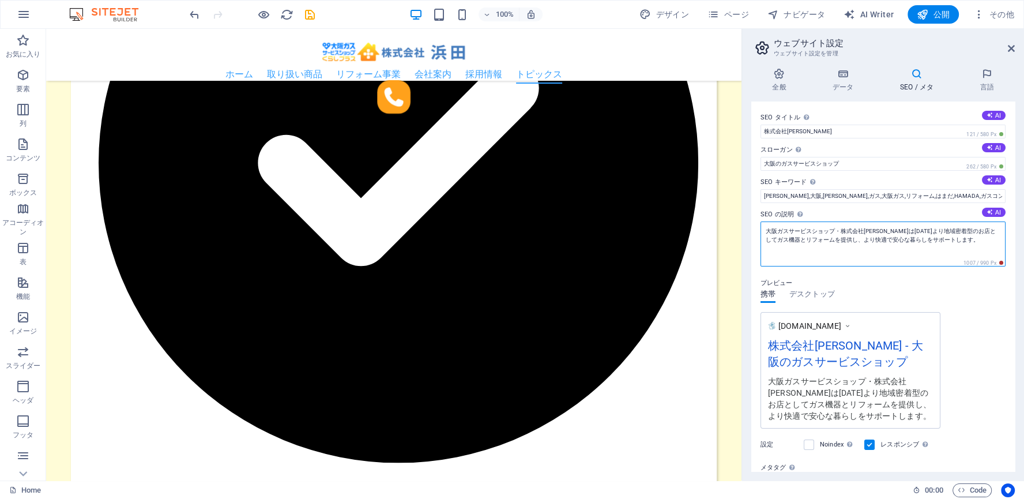
drag, startPoint x: 822, startPoint y: 240, endPoint x: 939, endPoint y: 239, distance: 116.5
click at [939, 239] on textarea "大阪ガスサービスショップ・株式会社浜田は1960年より地域密着型のお店としてガス機器とリフォームを提供し、より快適で安心な暮らしをサポートします。" at bounding box center [883, 243] width 245 height 45
click at [901, 245] on textarea "大阪ガスサービスショップ・株式会社浜田は1960年より地域密着型のお店としてガス機器とリフォームを提供しております。" at bounding box center [883, 243] width 245 height 45
click at [809, 239] on textarea "大阪ガスサービスショップ・株式会社浜田は1960年より地域密着型のお店としてガス機器とリフォームを提供しております。" at bounding box center [883, 243] width 245 height 45
click at [892, 243] on textarea "大阪ガスサービスショップ・株式会社浜田は1960年より地域密着型のお店としてガス機器とリフォームをご提供いたします。" at bounding box center [883, 243] width 245 height 45
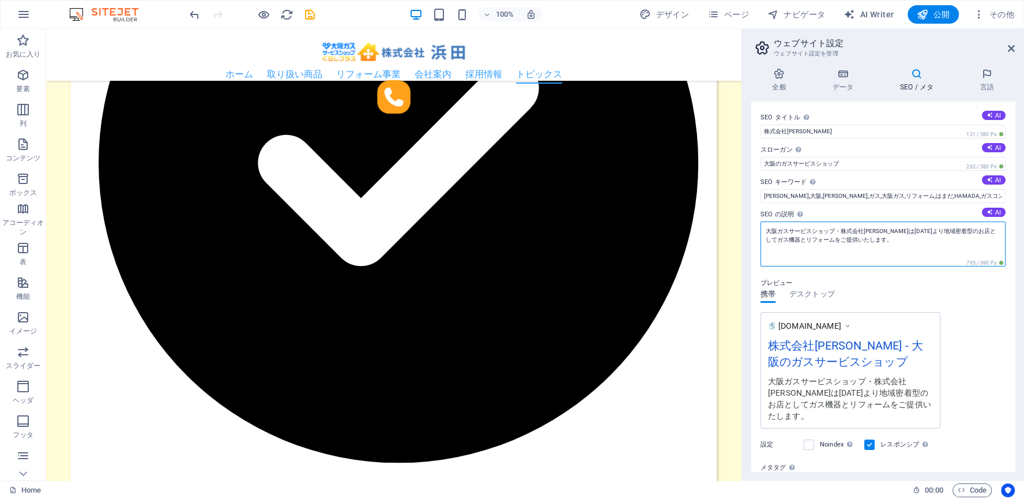
click at [826, 239] on textarea "大阪ガスサービスショップ・株式会社浜田は1960年より地域密着型のお店としてガス機器とリフォームをご提供いたします。" at bounding box center [883, 243] width 245 height 45
drag, startPoint x: 823, startPoint y: 239, endPoint x: 854, endPoint y: 238, distance: 30.6
click at [854, 238] on textarea "大阪ガスサービスショップ・株式会社浜田は1960年より地域密着型のお店としてガス機器とリフォームをご提供いたします。" at bounding box center [883, 243] width 245 height 45
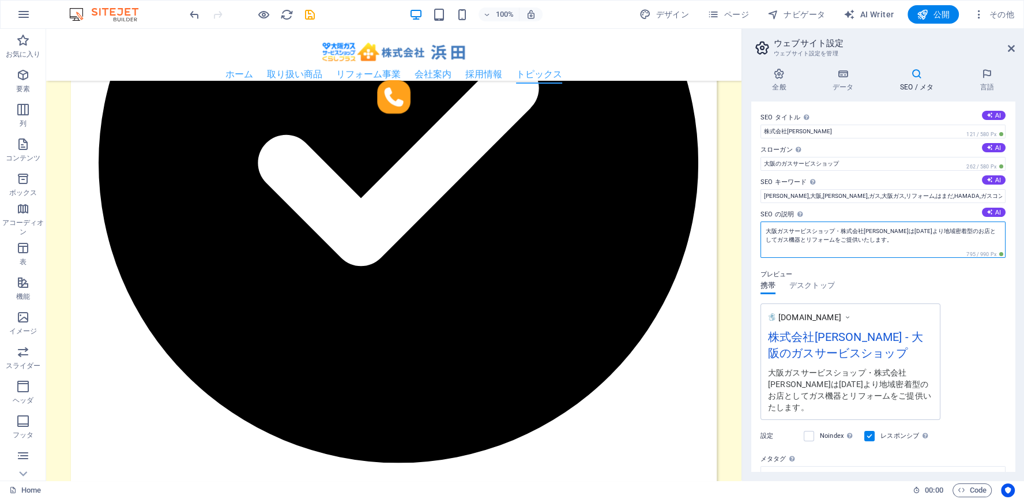
click at [829, 243] on textarea "大阪ガスサービスショップ・株式会社浜田は1960年より地域密着型のお店としてガス機器とリフォームをご提供いたします。" at bounding box center [883, 239] width 245 height 36
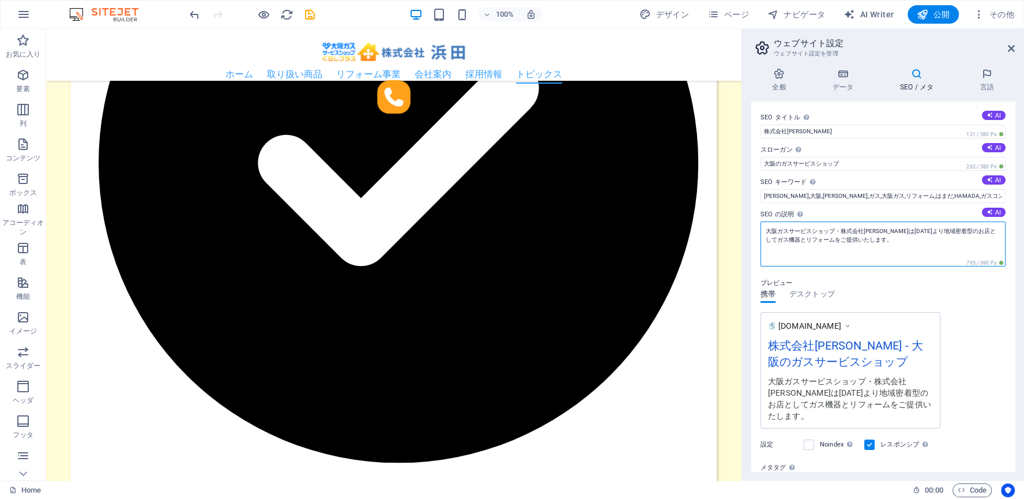
drag, startPoint x: 824, startPoint y: 243, endPoint x: 858, endPoint y: 238, distance: 33.8
click at [858, 238] on textarea "大阪ガスサービスショップ・株式会社浜田は1960年より地域密着型のお店としてガス機器とリフォームをご提供いたします。" at bounding box center [883, 243] width 245 height 45
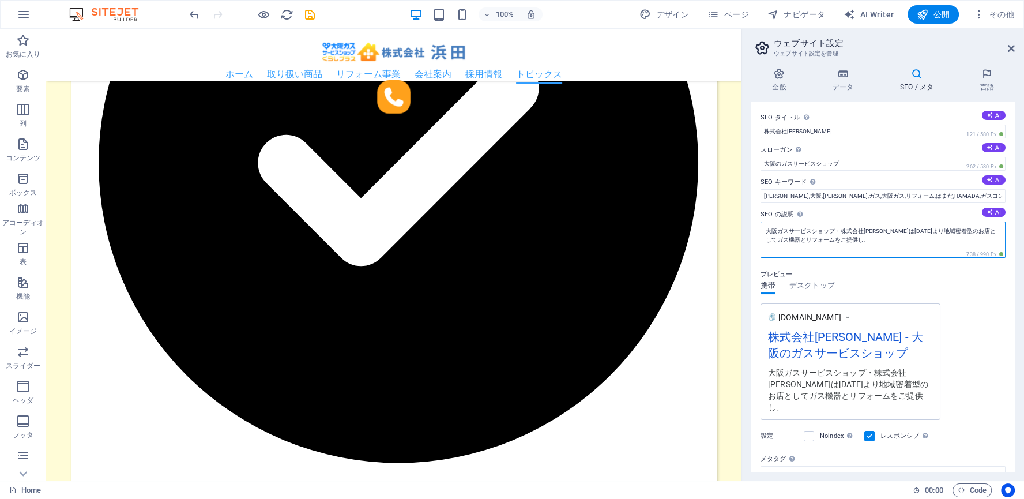
click at [849, 240] on textarea "大阪ガスサービスショップ・株式会社浜田は1960年より地域密着型のお店としてガス機器とリフォームをご提供し、" at bounding box center [883, 239] width 245 height 36
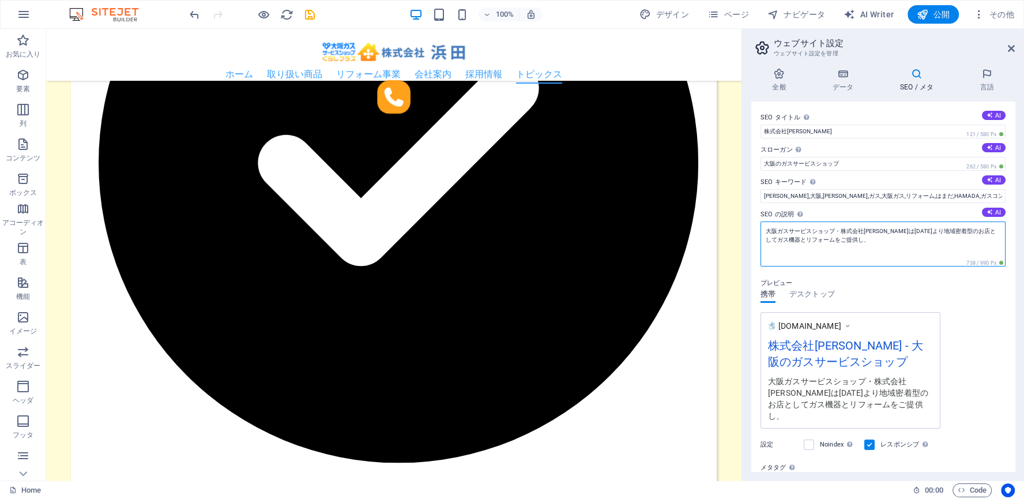
paste textarea "快適で安心な暮らしをサポートします。"
type textarea "大阪ガスサービスショップ・株式会社[PERSON_NAME]は[DATE]より地域密着型のお店としてガス機器とリフォームをご提供し、快適で安心な暮らしをサポー…"
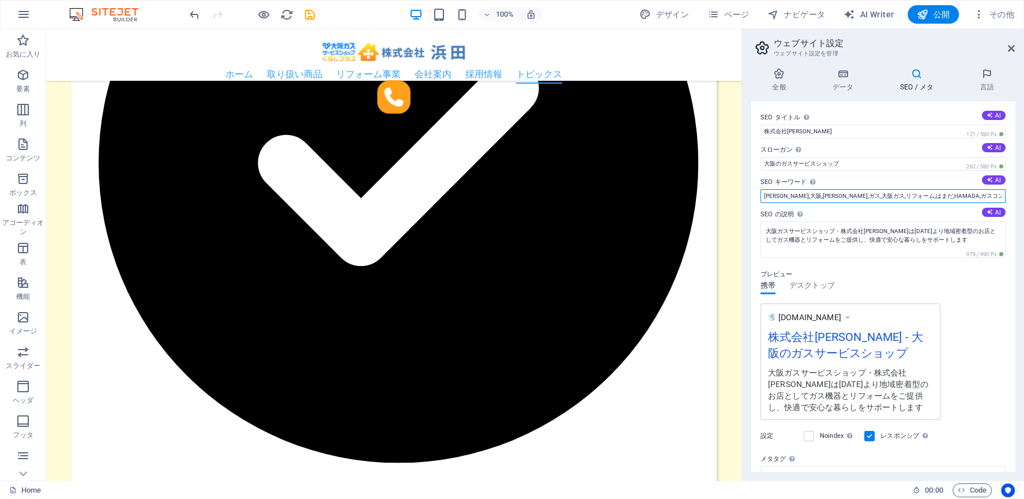
click at [969, 195] on input "浜田,大阪,松原,ガス,大阪ガス,リフォーム,はまだ,HAMADA,ガスコンロ,食洗器" at bounding box center [883, 196] width 245 height 14
click at [840, 196] on input "浜田,大阪,松原,ガス,大阪ガス,リフォーム,はまだ,HAMADA,ガスコンロ,食洗器" at bounding box center [883, 196] width 245 height 14
click at [968, 193] on input "浜田,大阪,松原,ガス,大阪ガス,リフォーム,はまだ,HAMADA,ガスコンロ,食洗器" at bounding box center [883, 196] width 245 height 14
type input "[PERSON_NAME],大阪,[PERSON_NAME],ガス,大阪ガス,リフォーム,はまだ,HAMADA,ガスコンロ,食洗器,ガス機器"
click at [846, 159] on input "大阪のガスサービスショップ" at bounding box center [883, 164] width 245 height 14
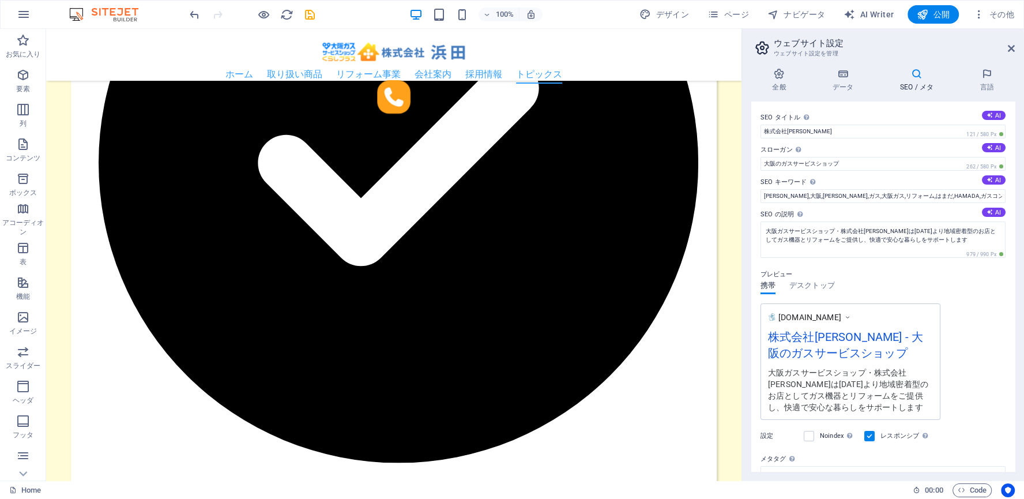
scroll to position [105, 0]
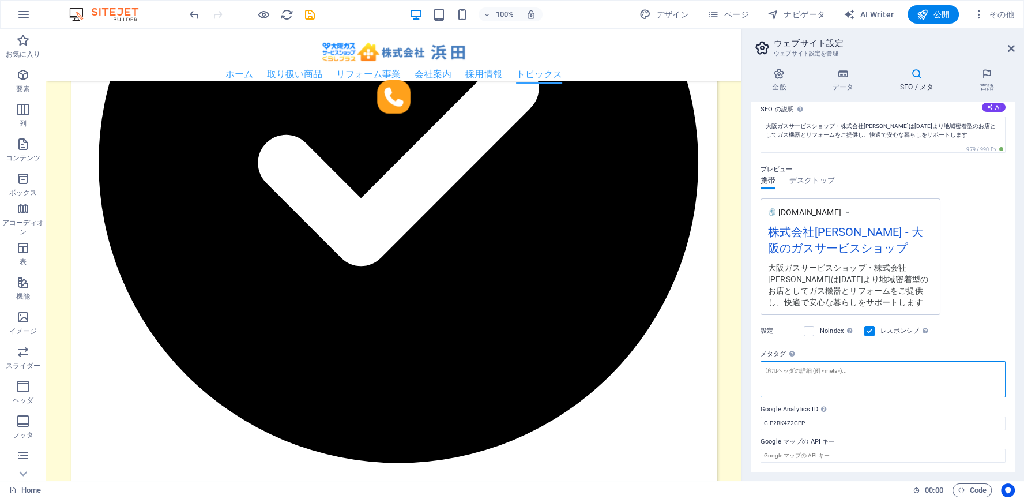
click at [978, 382] on textarea "メタタグ ここには、ウェブサイトの タグの内部に配置される HTML コードを入力します。エラーのあるコードを挿入すると、ウェブサイトが機能しない可能性があり…" at bounding box center [883, 379] width 245 height 36
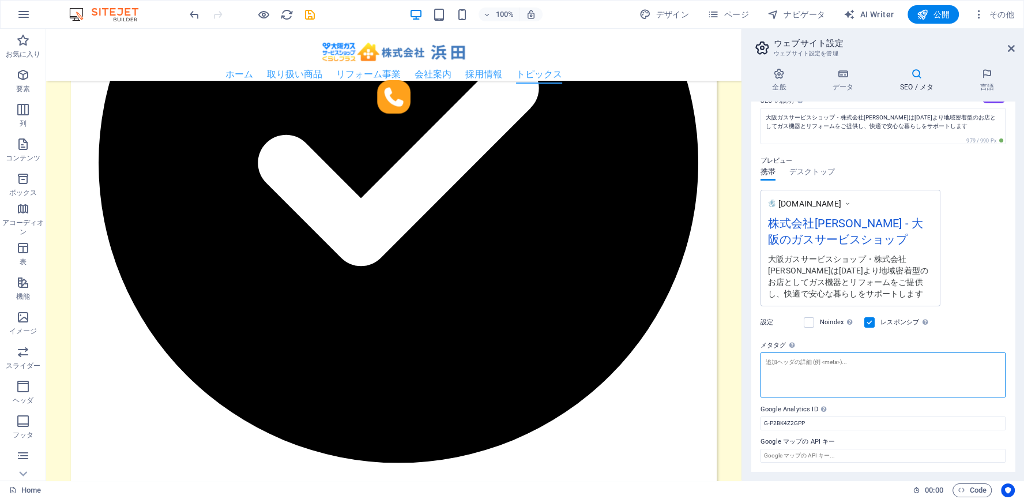
scroll to position [0, 0]
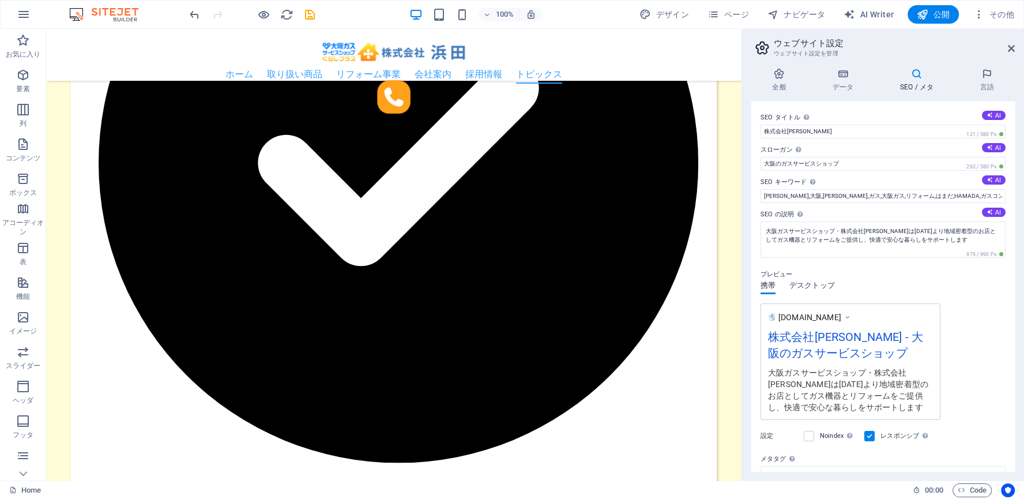
click at [821, 288] on span "デスクトップ" at bounding box center [813, 287] width 46 height 16
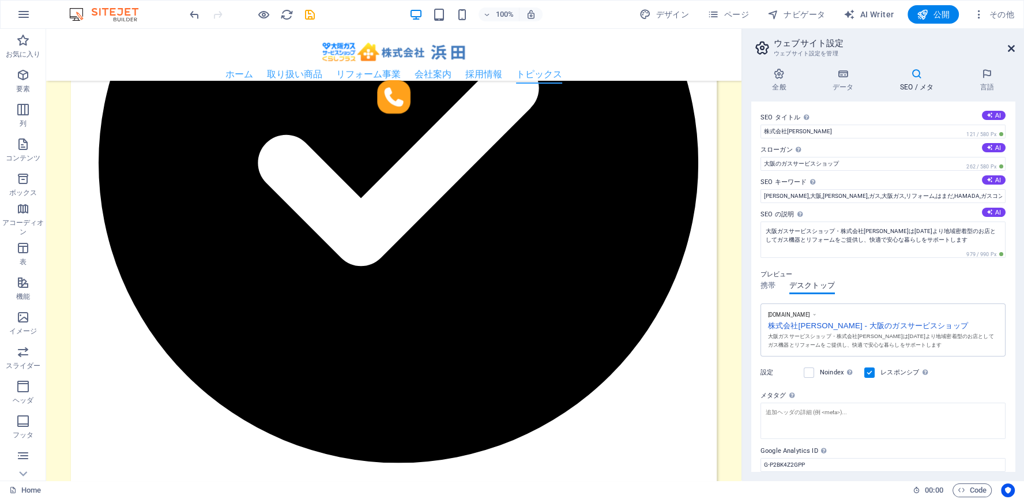
click at [1012, 46] on icon at bounding box center [1011, 48] width 7 height 9
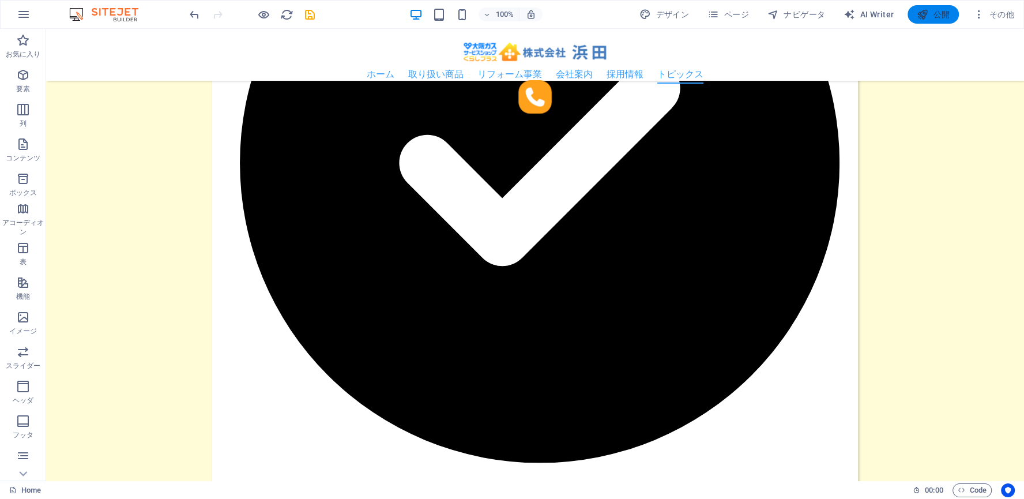
click at [937, 12] on span "公開" at bounding box center [933, 15] width 33 height 12
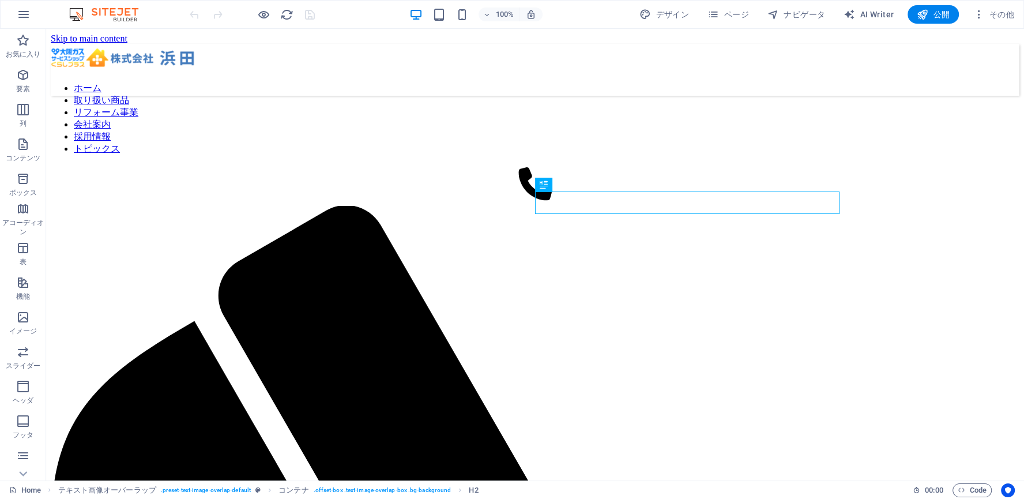
scroll to position [739, 0]
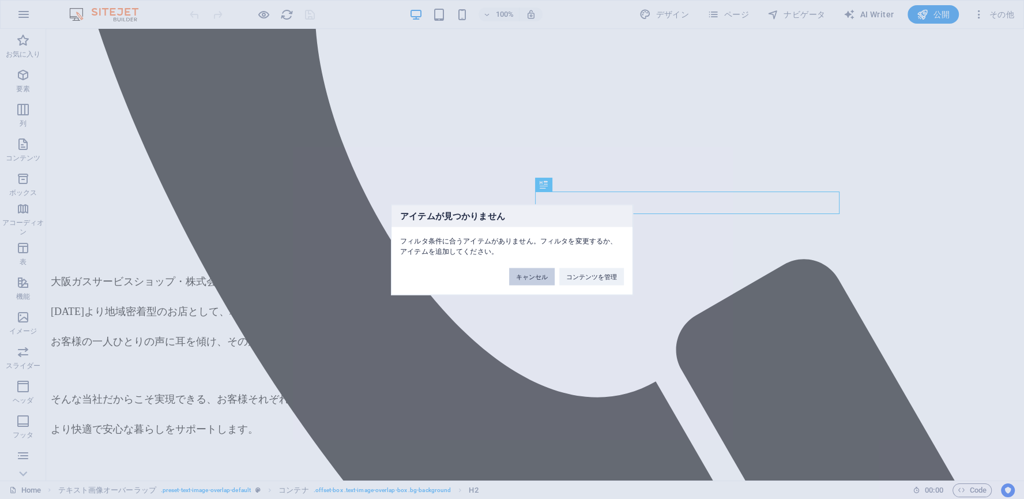
click at [526, 281] on button "キャンセル" at bounding box center [532, 276] width 46 height 17
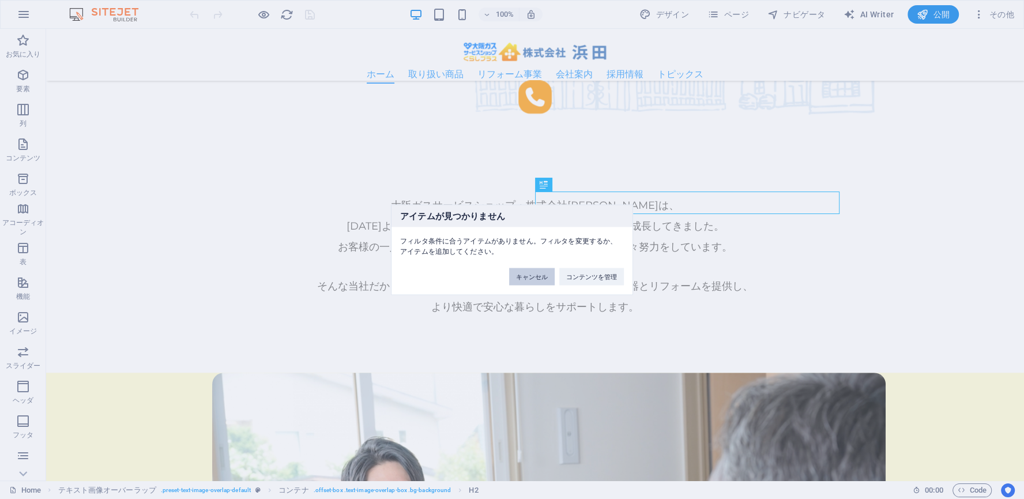
click at [527, 276] on button "キャンセル" at bounding box center [532, 276] width 46 height 17
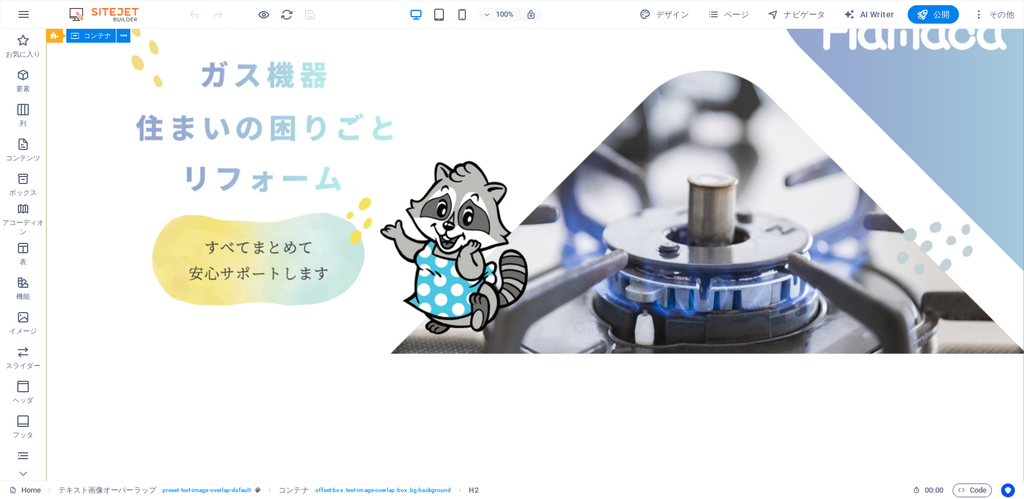
scroll to position [0, 0]
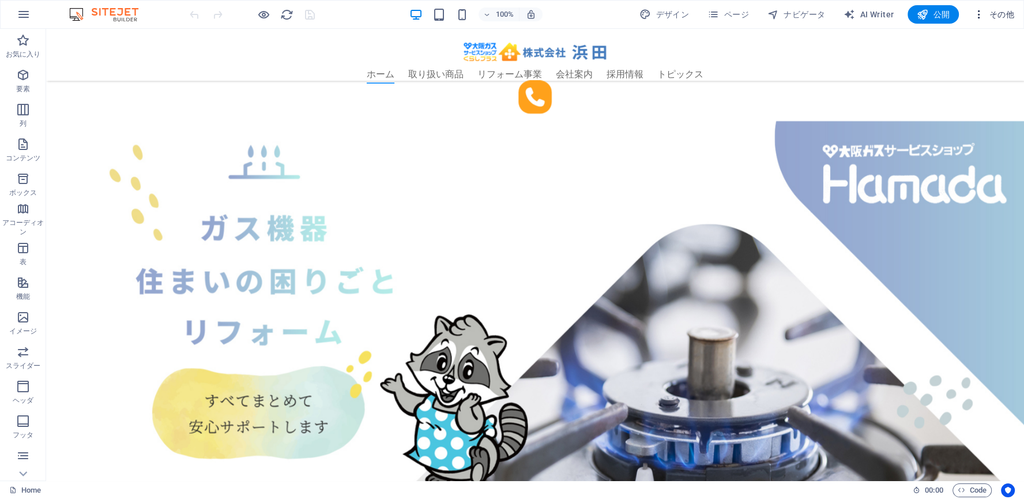
click at [992, 12] on span "その他" at bounding box center [994, 15] width 42 height 12
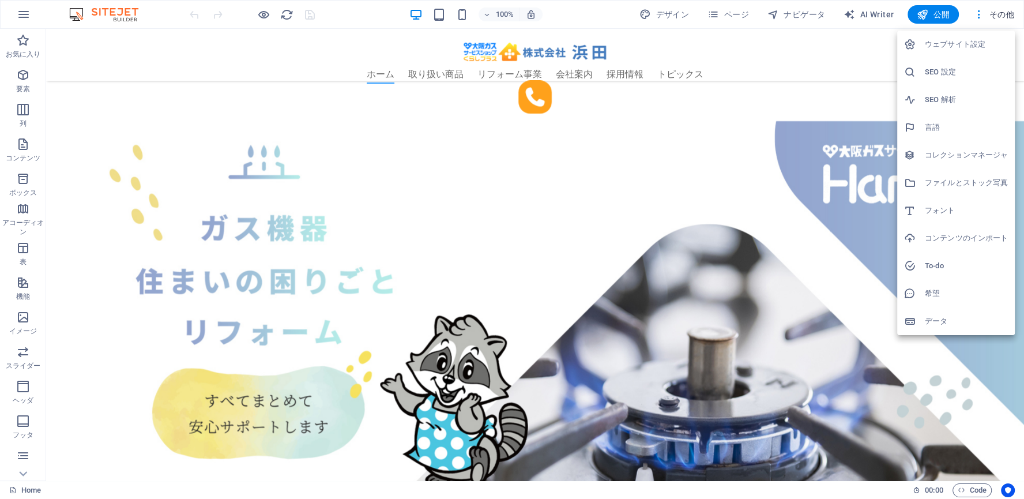
click at [951, 68] on h6 "SEO 設定" at bounding box center [966, 72] width 83 height 14
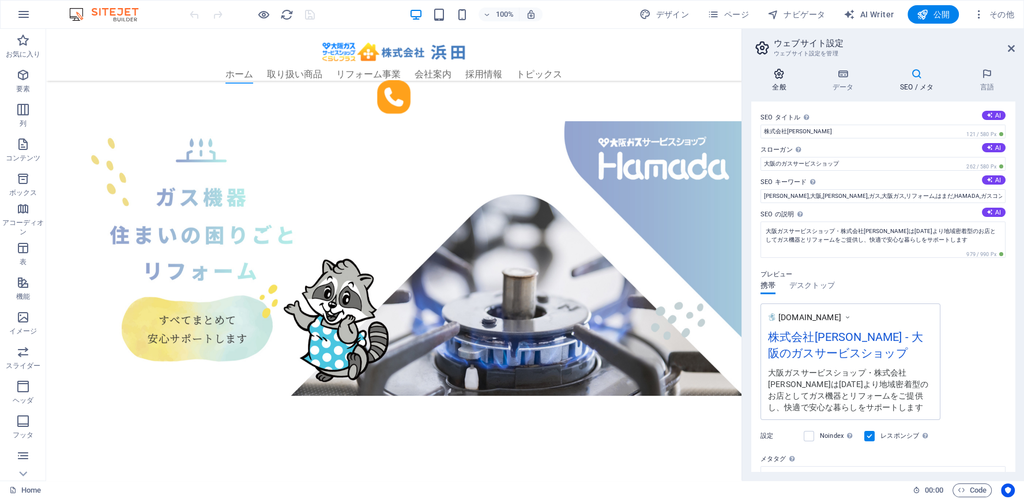
click at [785, 77] on icon at bounding box center [779, 74] width 56 height 12
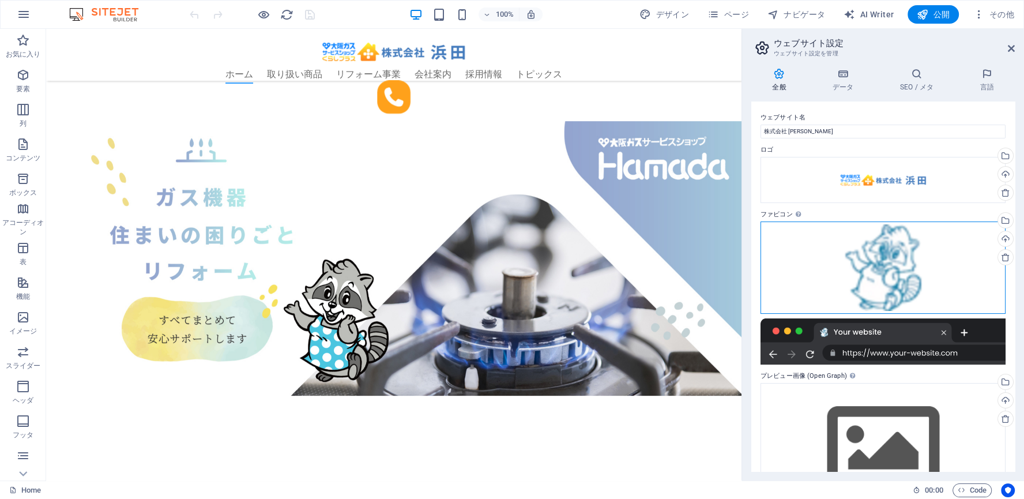
click at [811, 239] on div "ここにファイルをドラッグするか、クリックしてファイルを選択するか、 ［ファイル］または無料のストック写真・動画からファイルを選択 してください。" at bounding box center [883, 267] width 245 height 92
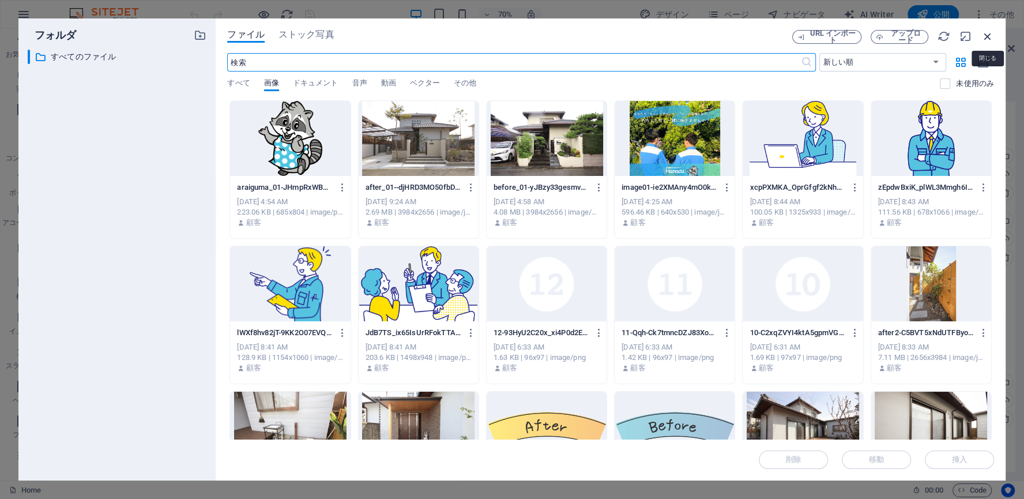
click at [992, 32] on icon "button" at bounding box center [988, 36] width 13 height 13
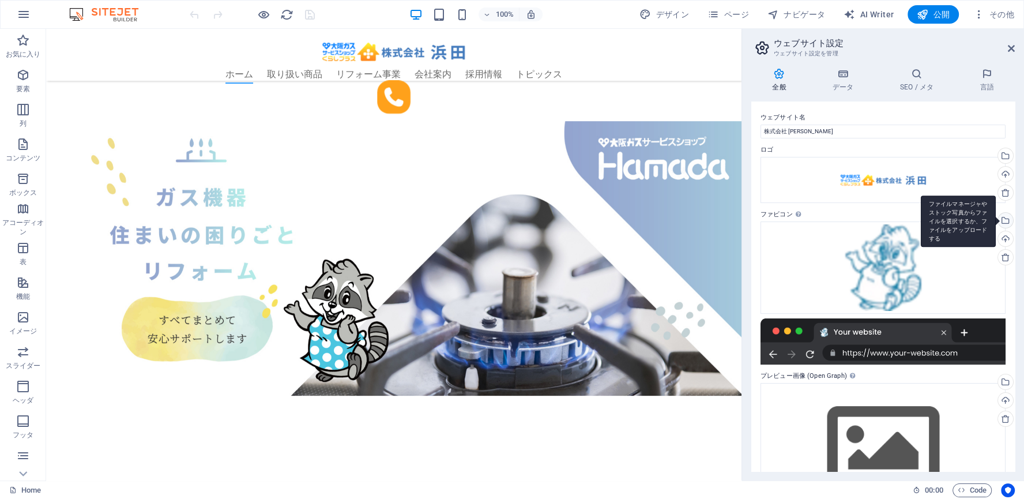
click at [1007, 222] on div "ファイルマネージャやストック写真からファイルを選択するか、ファイルをアップロードする" at bounding box center [1004, 221] width 17 height 17
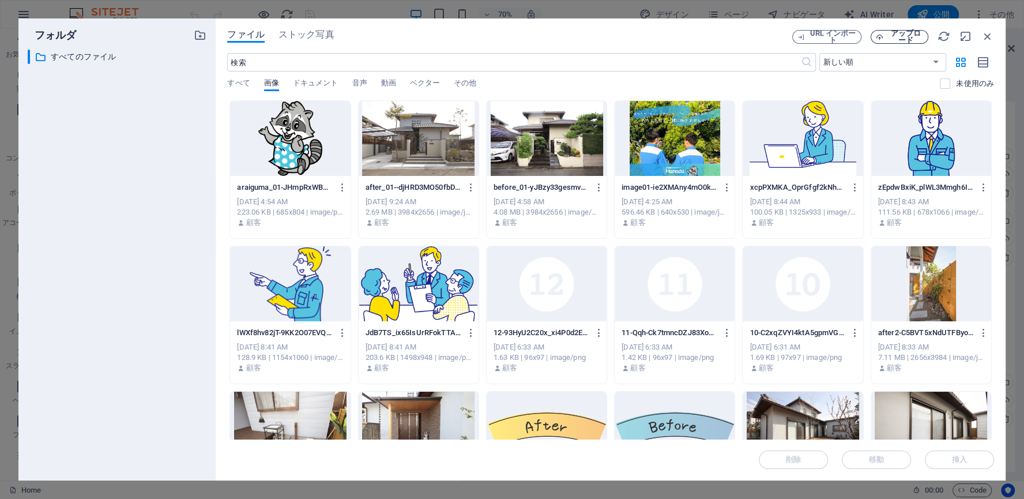
click at [905, 38] on span "アップロード" at bounding box center [905, 37] width 35 height 14
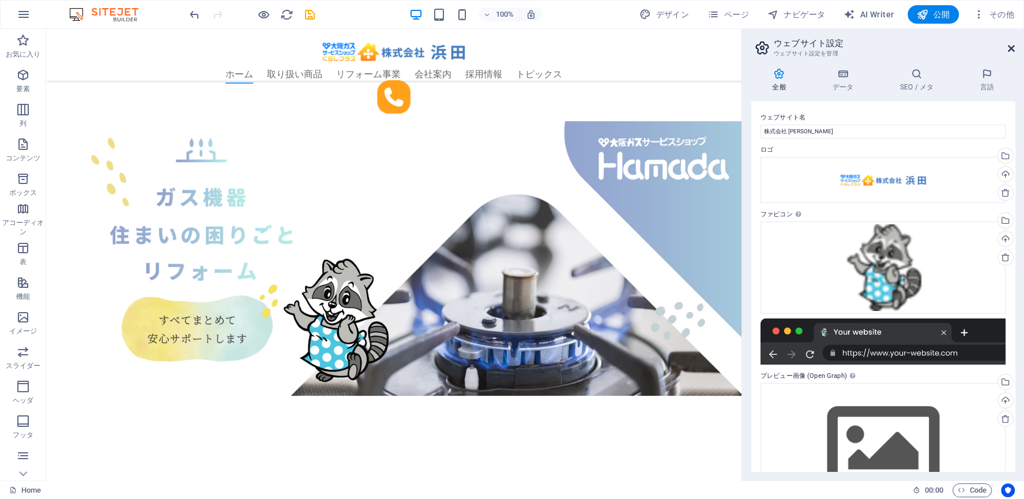
click at [1010, 49] on icon at bounding box center [1011, 48] width 7 height 9
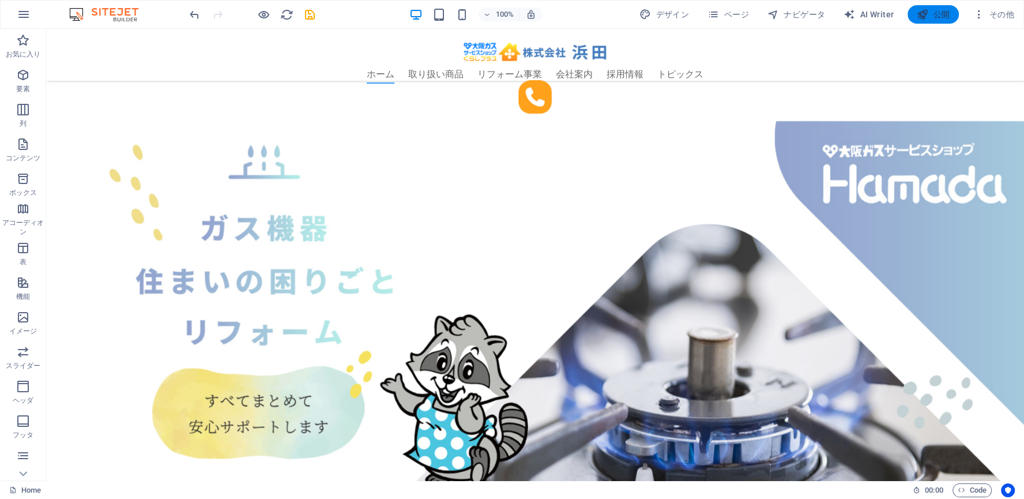
click at [926, 16] on icon "button" at bounding box center [923, 15] width 12 height 12
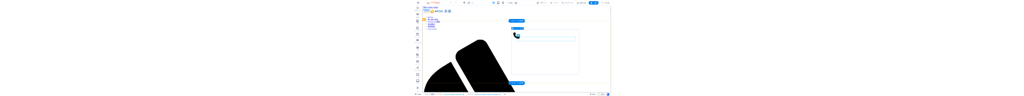
scroll to position [739, 0]
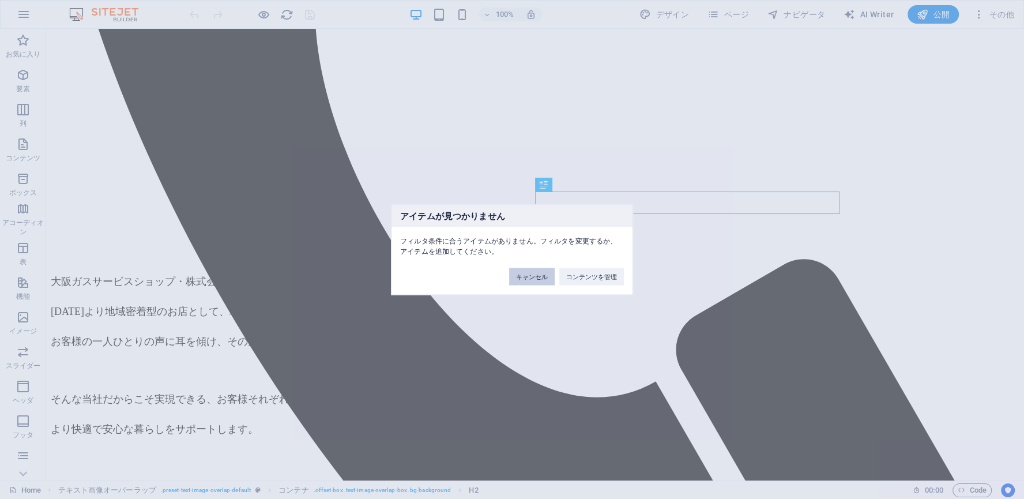
click at [527, 270] on button "キャンセル" at bounding box center [532, 276] width 46 height 17
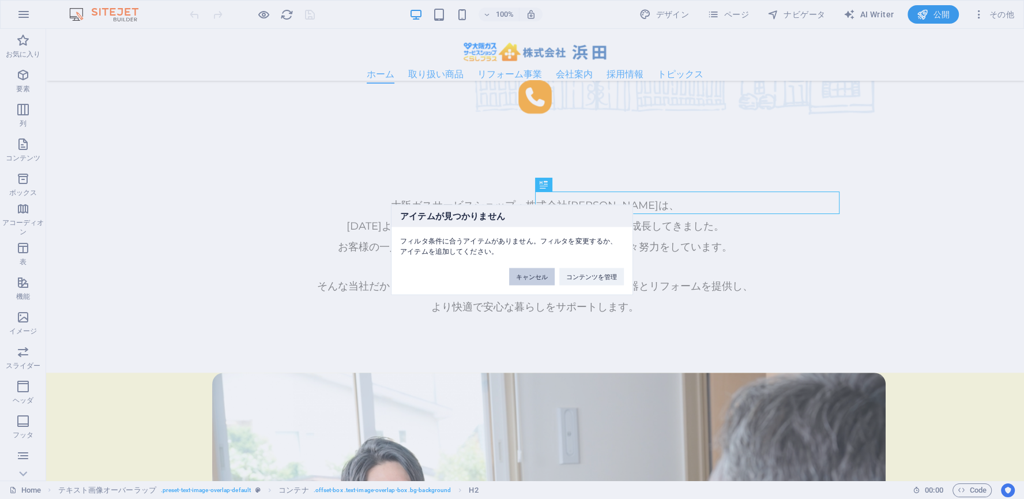
click at [529, 272] on button "キャンセル" at bounding box center [532, 276] width 46 height 17
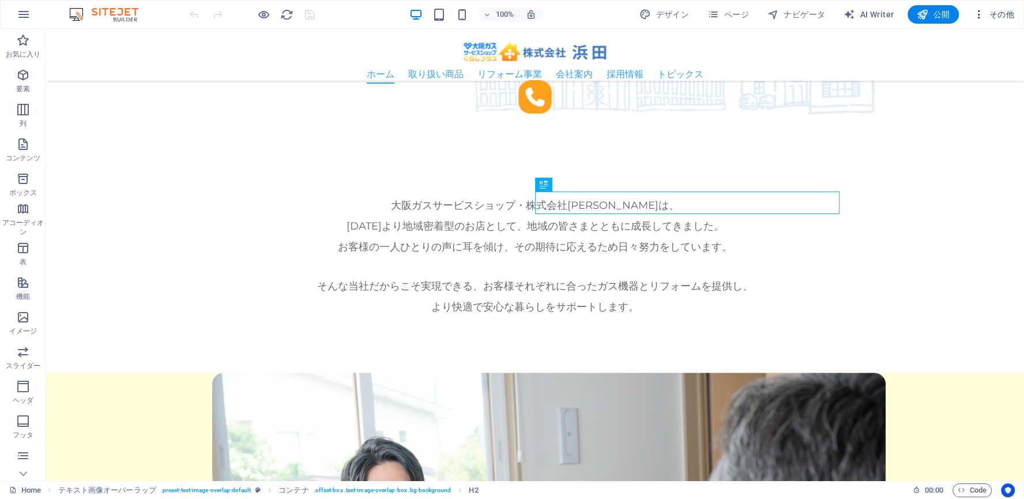
click at [982, 13] on icon "button" at bounding box center [979, 15] width 12 height 12
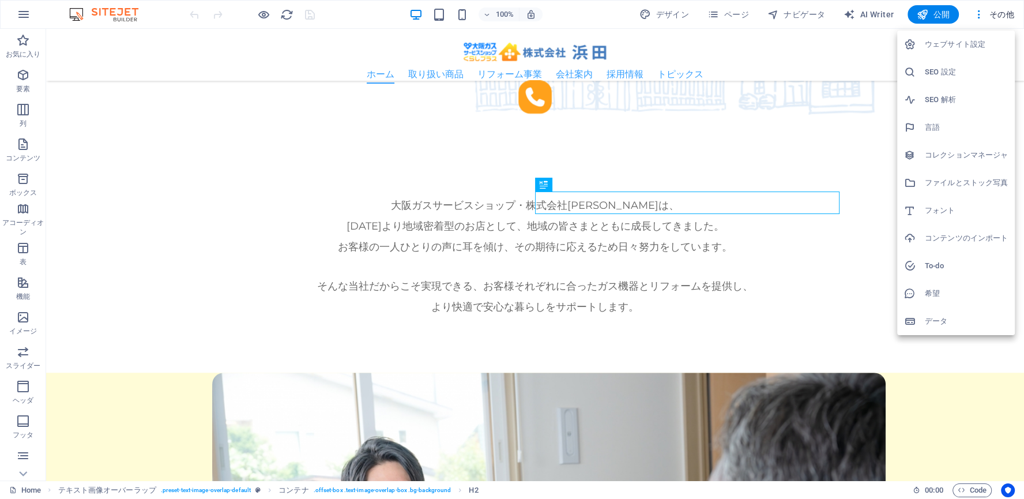
click at [947, 75] on h6 "SEO 設定" at bounding box center [966, 72] width 83 height 14
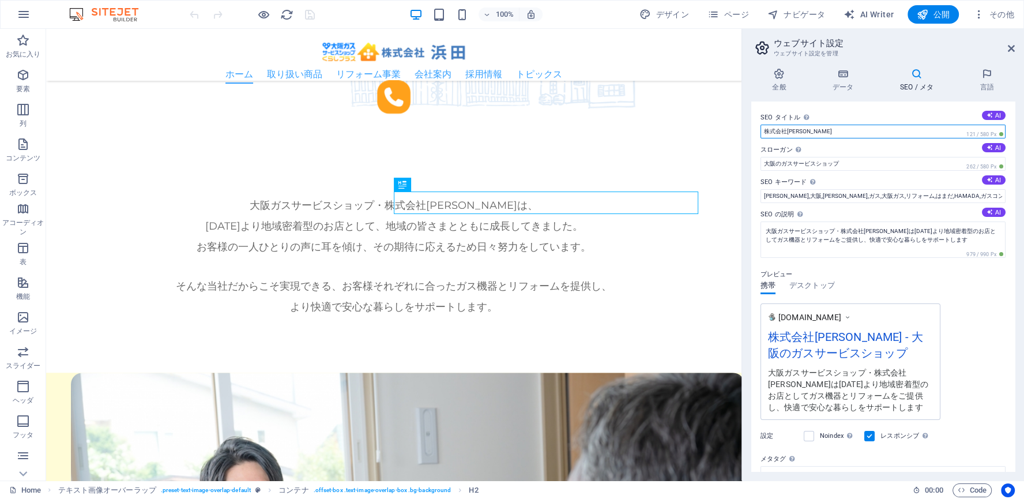
click at [787, 131] on input "株式会社[PERSON_NAME]" at bounding box center [883, 132] width 245 height 14
type input "株式会社 [PERSON_NAME]"
click at [791, 167] on input "大阪のガスサービスショップ" at bounding box center [883, 164] width 245 height 14
click at [781, 163] on input "大阪のガスサービスショップ" at bounding box center [883, 164] width 245 height 14
click at [854, 163] on input "大阪 ガスサービスショップ" at bounding box center [883, 164] width 245 height 14
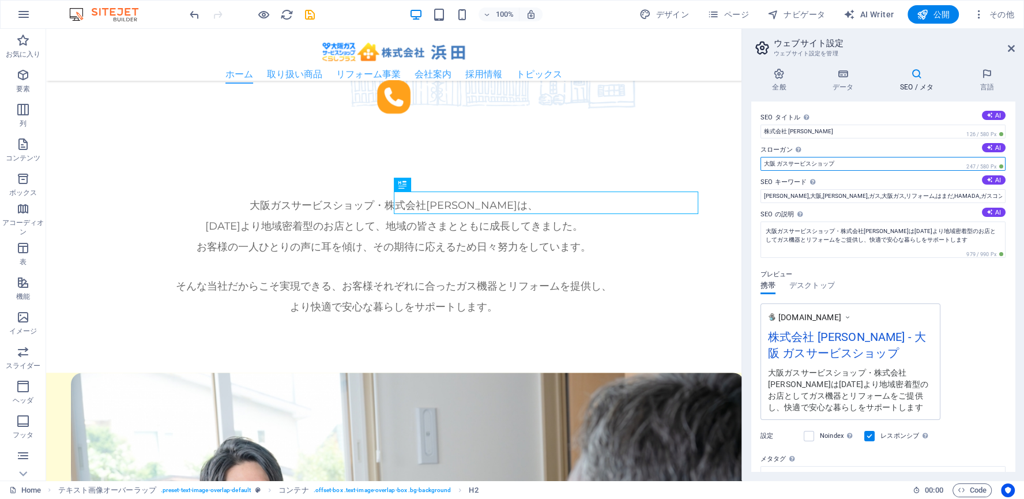
click at [778, 163] on input "大阪 ガスサービスショップ" at bounding box center [883, 164] width 245 height 14
click at [867, 164] on input "大阪 ガスサービスショップ" at bounding box center [883, 164] width 245 height 14
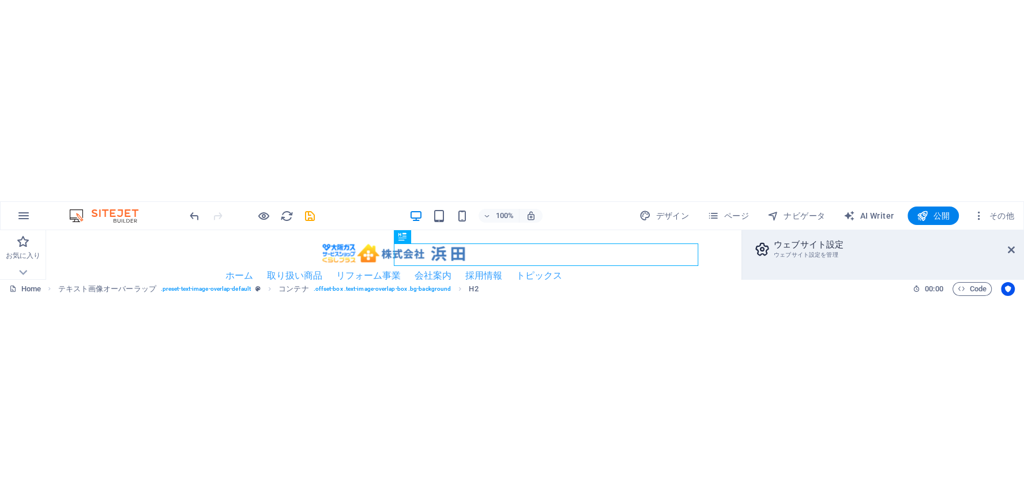
scroll to position [888, 0]
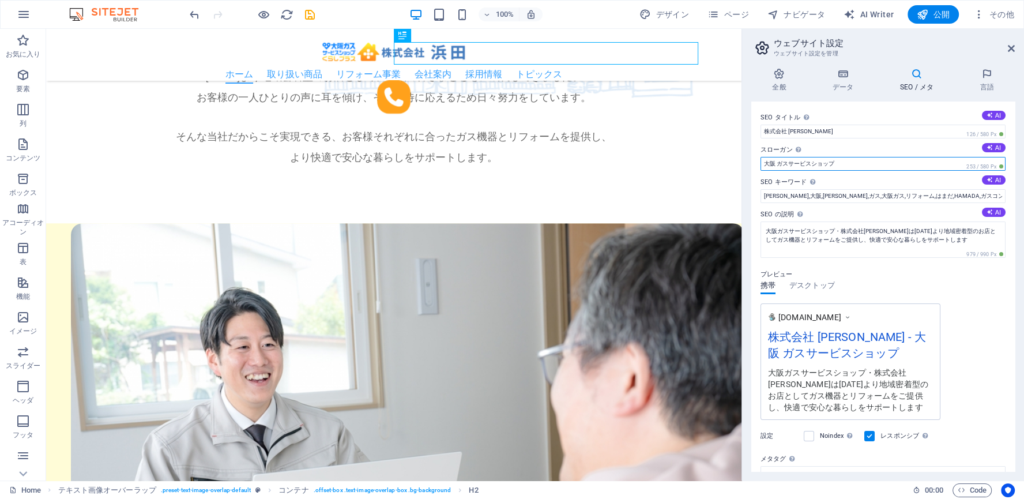
click at [848, 161] on input "大阪 ガスサービスショップ" at bounding box center [883, 164] width 245 height 14
paste input "｜"
click at [837, 164] on input "大阪 ガスサービスショップ ｜" at bounding box center [883, 164] width 245 height 14
click at [844, 163] on input "大阪 ガスサービスショップ ｜" at bounding box center [883, 164] width 245 height 14
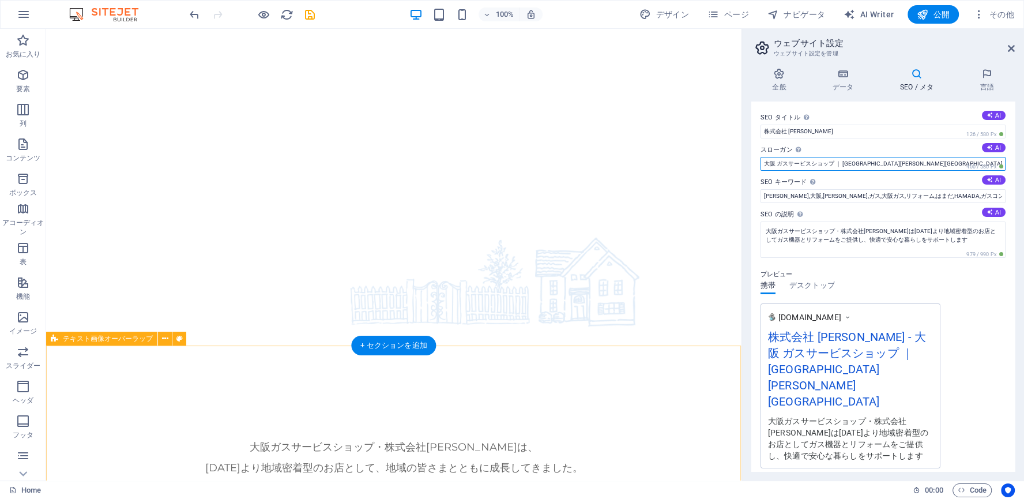
scroll to position [554, 0]
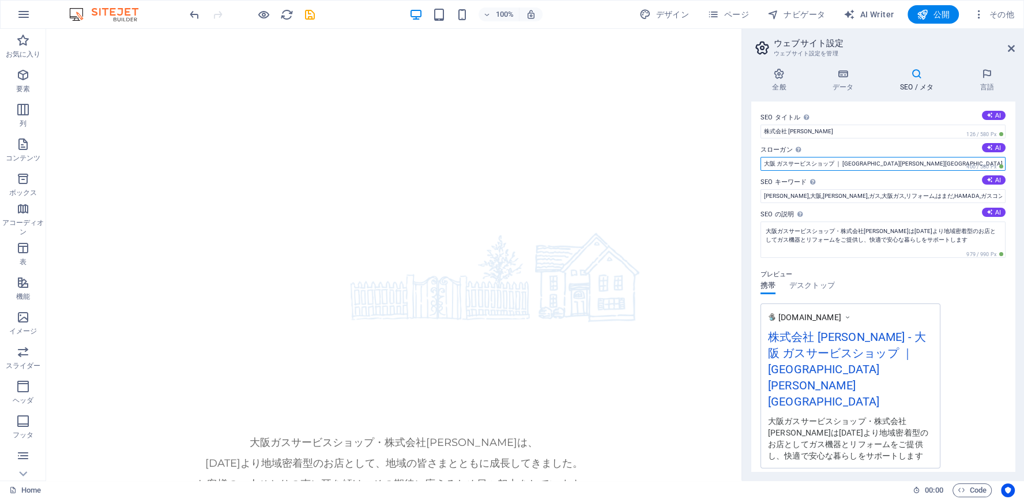
click at [778, 164] on input "大阪 ガスサービスショップ ｜ [GEOGRAPHIC_DATA][PERSON_NAME][GEOGRAPHIC_DATA]" at bounding box center [883, 164] width 245 height 14
click at [888, 163] on input "大阪ガス サービスショップ ｜ [GEOGRAPHIC_DATA][PERSON_NAME][GEOGRAPHIC_DATA]" at bounding box center [883, 164] width 245 height 14
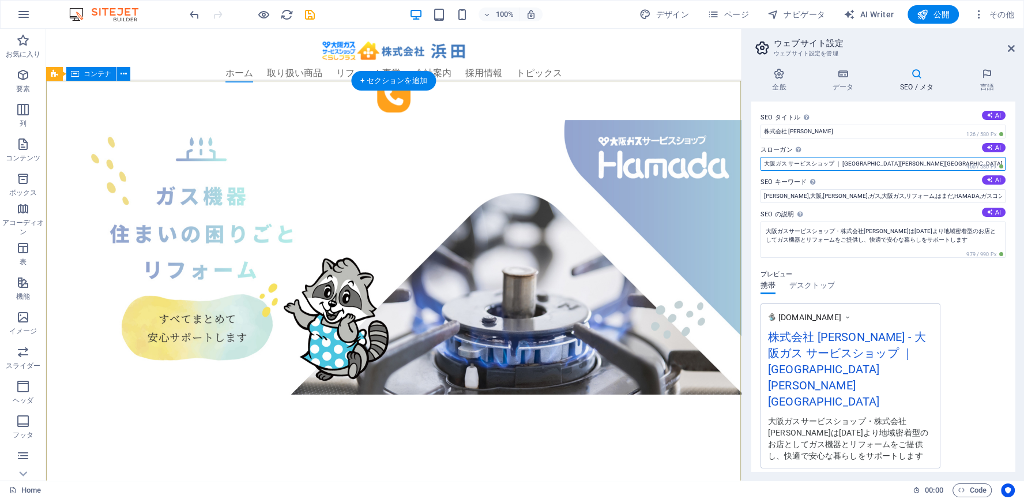
scroll to position [0, 0]
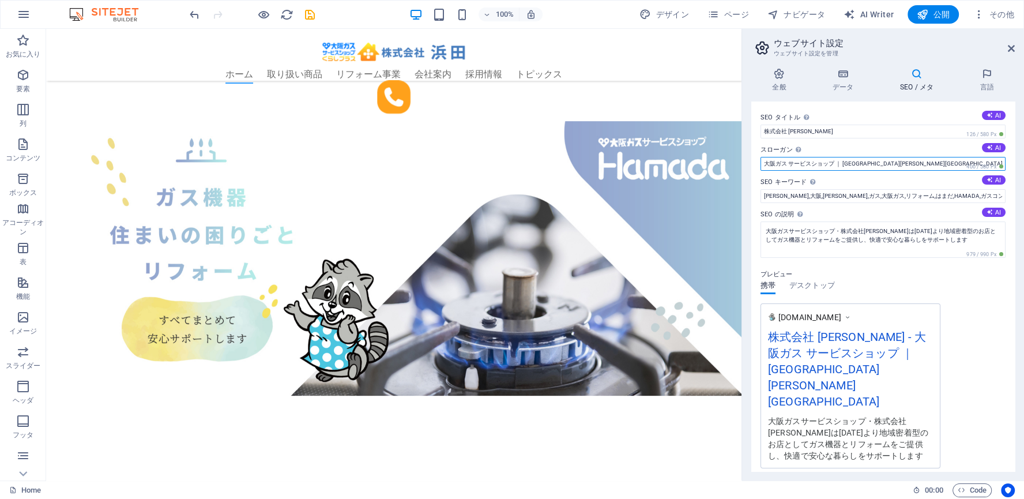
type input "大阪ガス サービスショップ ｜ [GEOGRAPHIC_DATA][PERSON_NAME][GEOGRAPHIC_DATA]"
click at [1011, 44] on icon at bounding box center [1011, 48] width 7 height 9
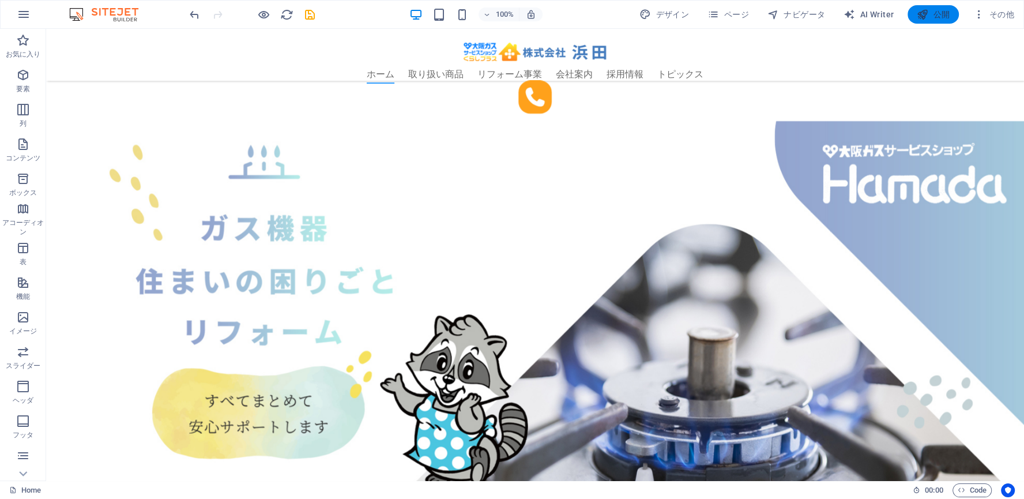
click at [942, 16] on span "公開" at bounding box center [933, 15] width 33 height 12
click at [934, 12] on span "公開" at bounding box center [933, 15] width 33 height 12
